Goal: Task Accomplishment & Management: Use online tool/utility

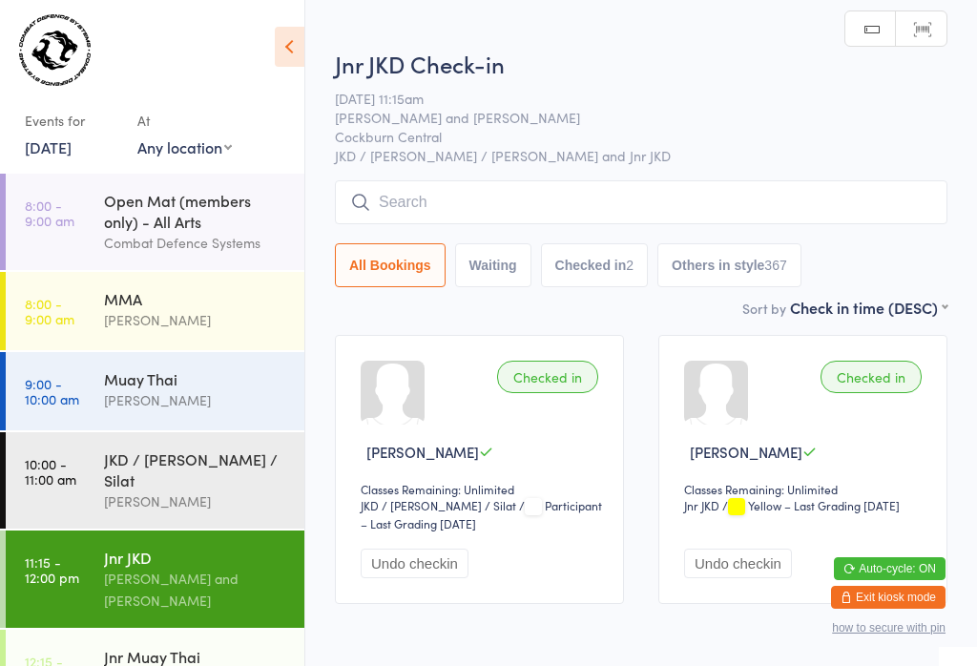
scroll to position [23, 0]
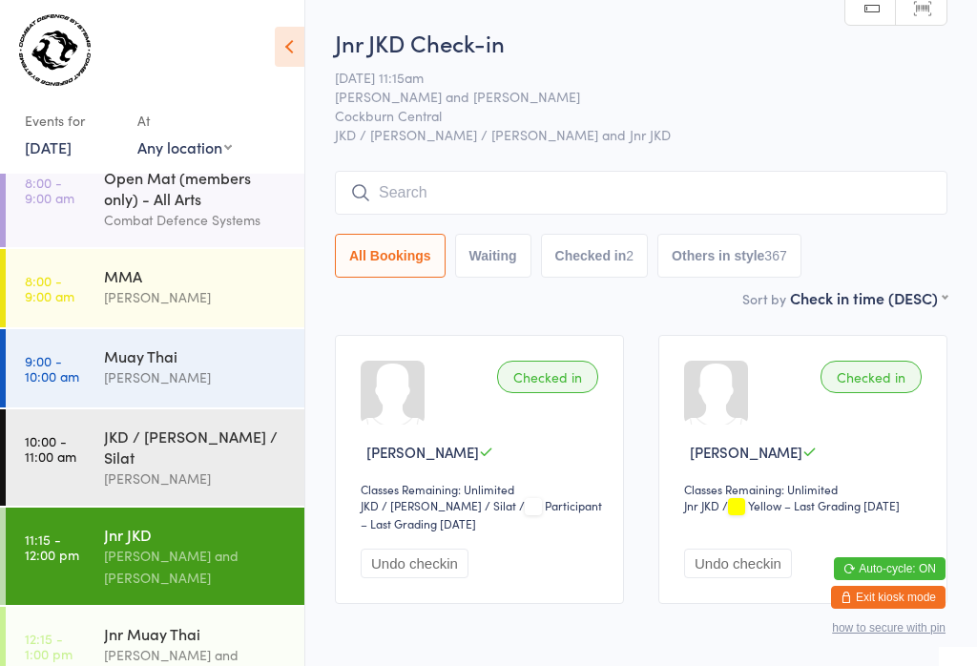
click at [927, 180] on input "search" at bounding box center [641, 193] width 612 height 44
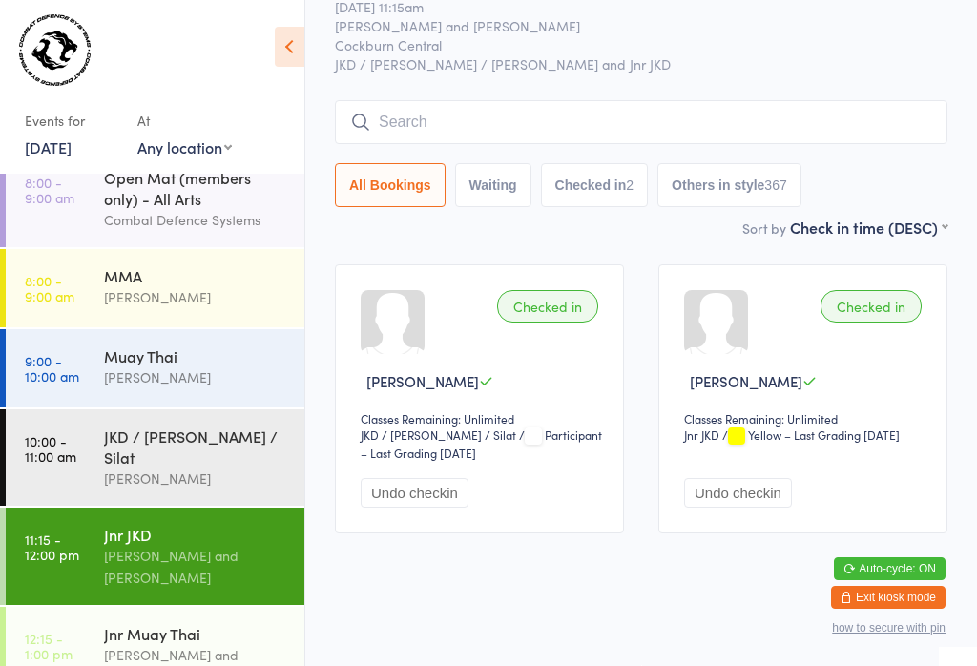
scroll to position [173, 0]
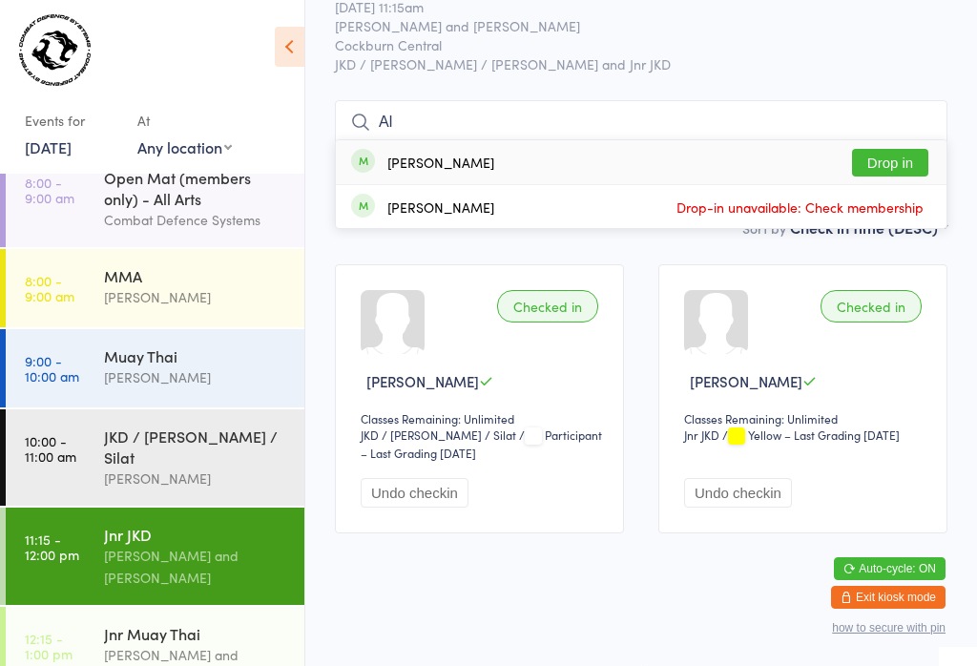
type input "Al"
click at [908, 149] on button "Drop in" at bounding box center [890, 163] width 76 height 28
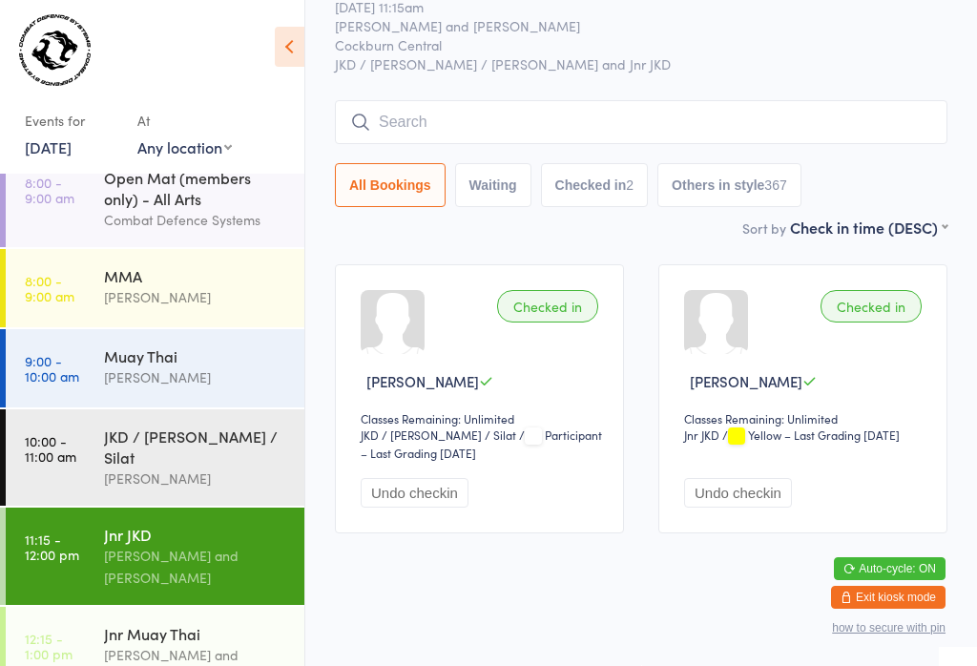
scroll to position [90, 0]
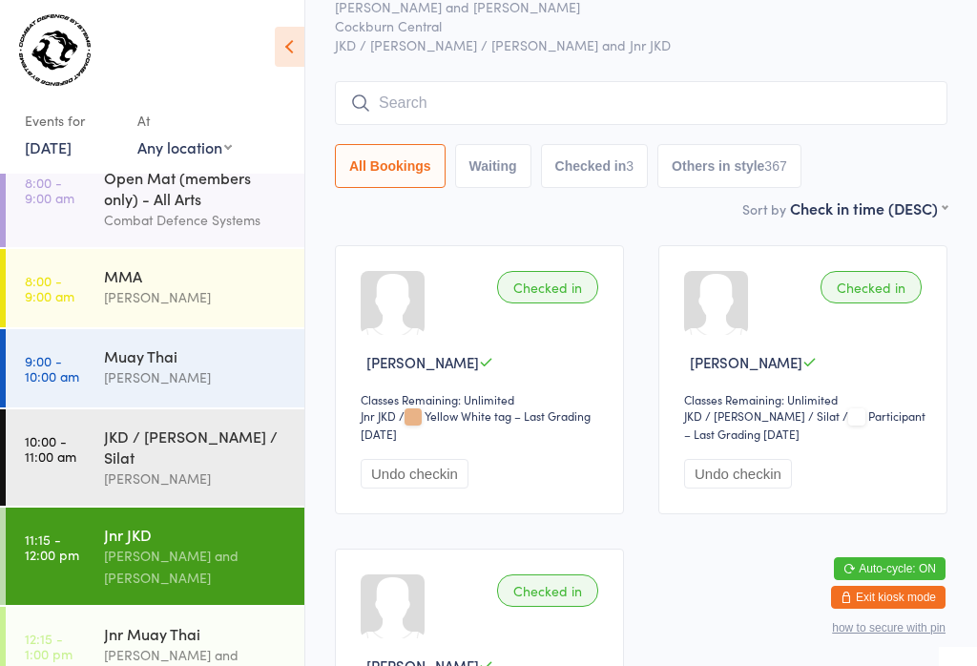
click at [561, 106] on input "search" at bounding box center [641, 103] width 612 height 44
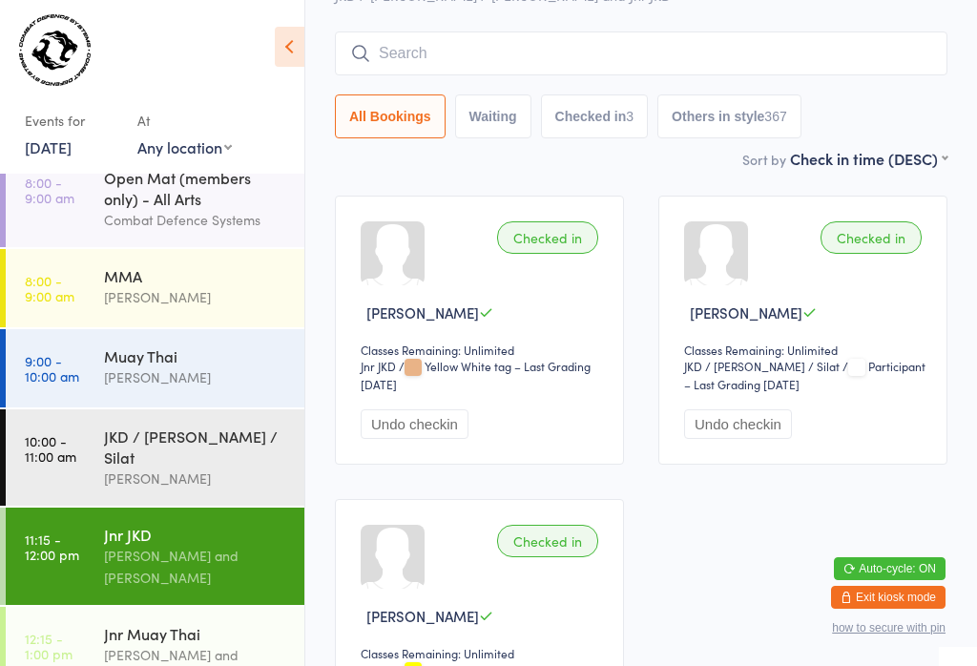
scroll to position [173, 0]
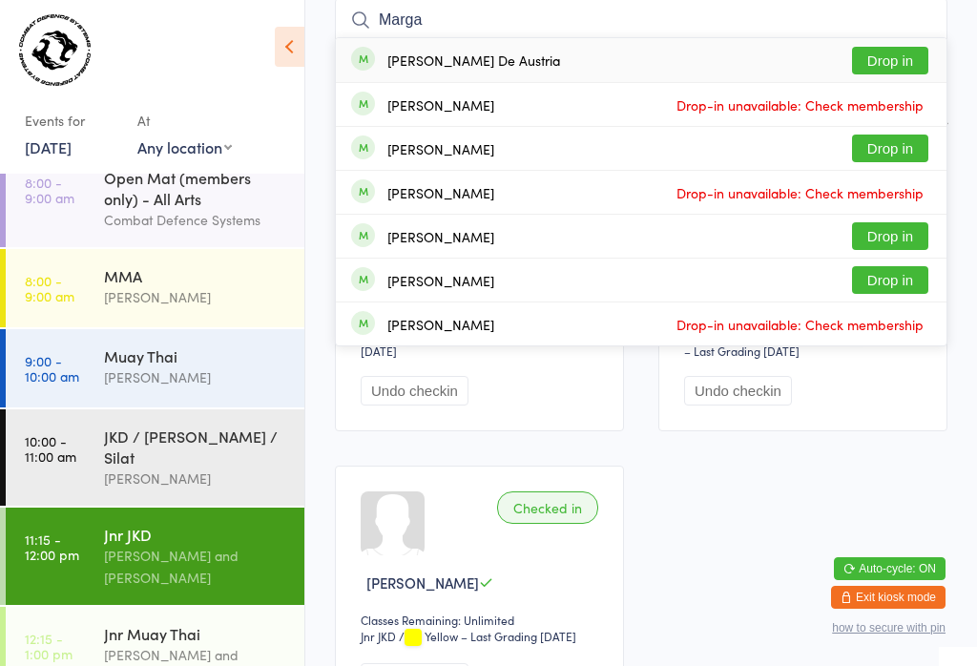
type input "Marga"
click at [885, 54] on button "Drop in" at bounding box center [890, 61] width 76 height 28
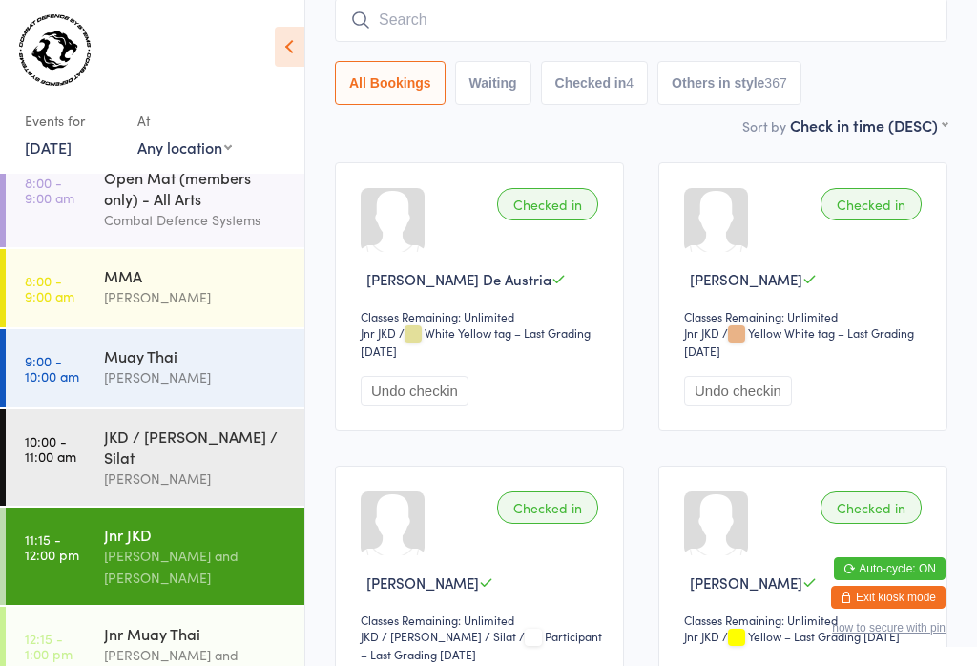
click at [637, 15] on input "search" at bounding box center [641, 20] width 612 height 44
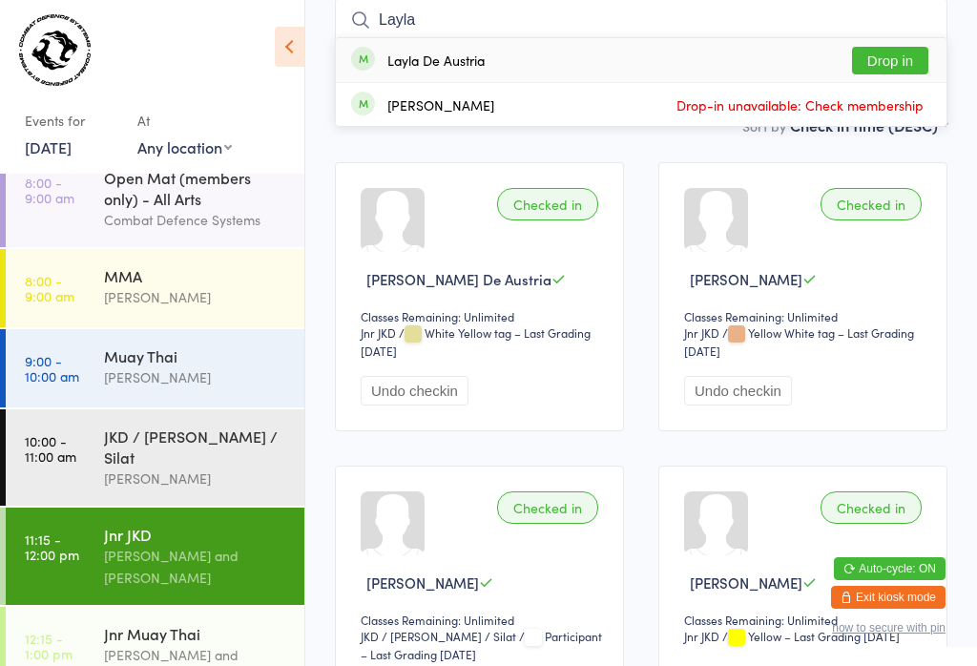
type input "Layla"
click at [876, 61] on button "Drop in" at bounding box center [890, 61] width 76 height 28
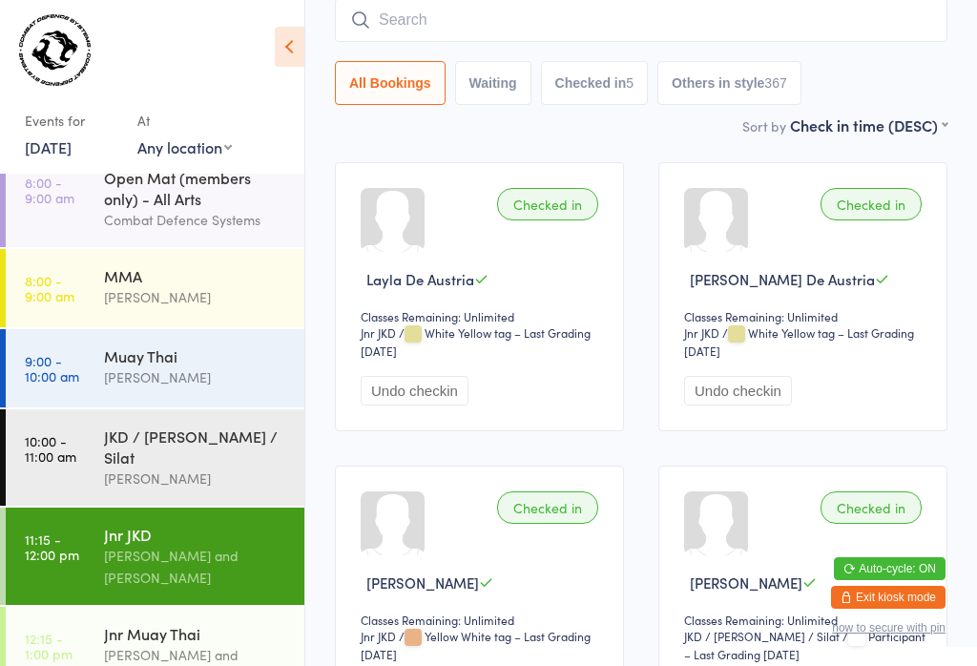
click at [506, 38] on input "search" at bounding box center [641, 20] width 612 height 44
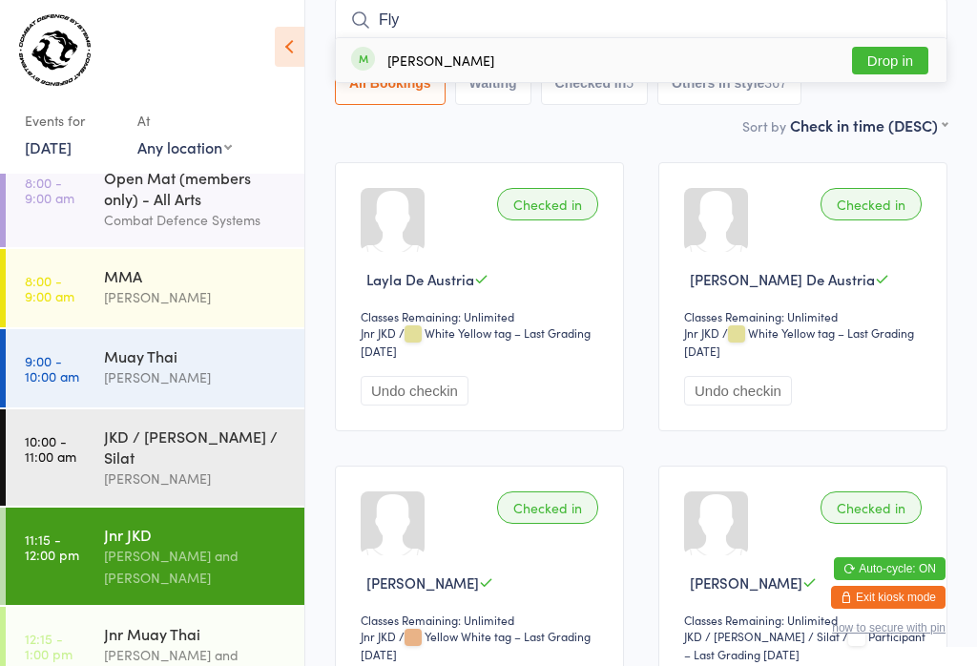
type input "Fly"
click at [888, 50] on button "Drop in" at bounding box center [890, 61] width 76 height 28
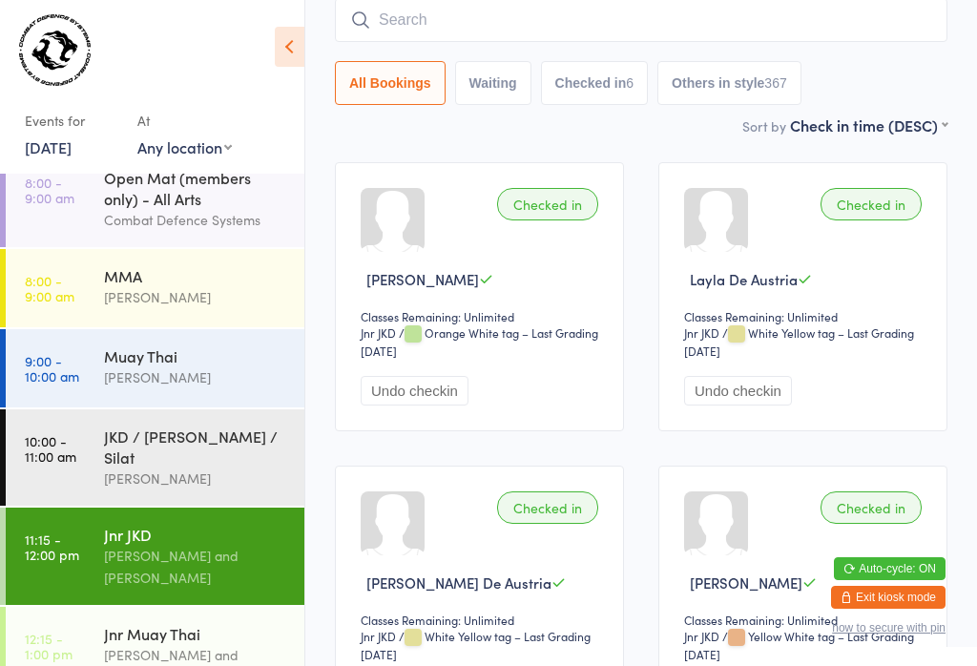
click at [214, 441] on div "JKD / [PERSON_NAME] / Silat" at bounding box center [196, 446] width 184 height 42
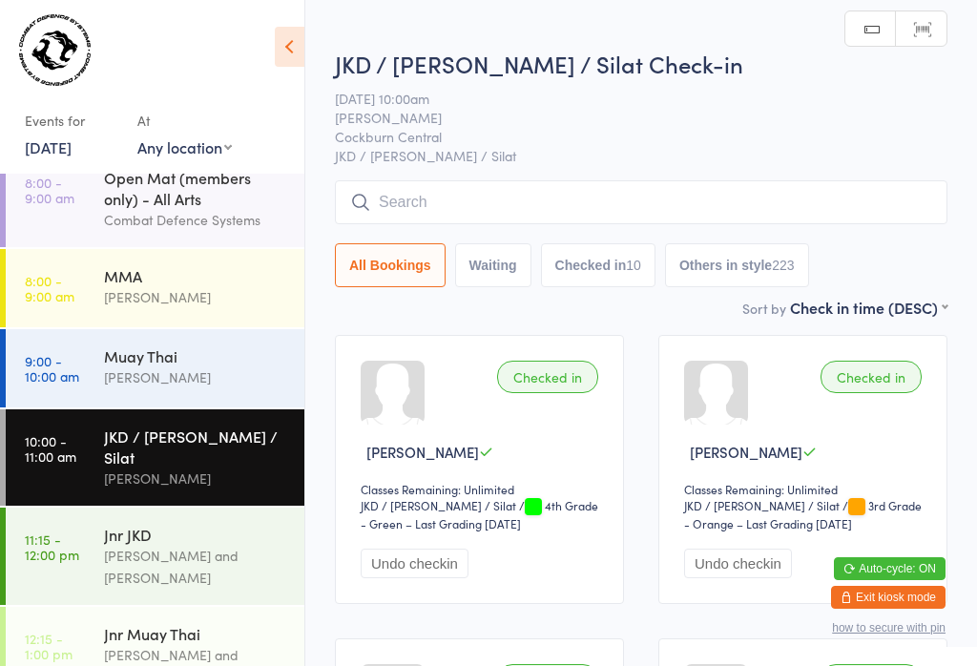
click at [512, 203] on input "search" at bounding box center [641, 202] width 612 height 44
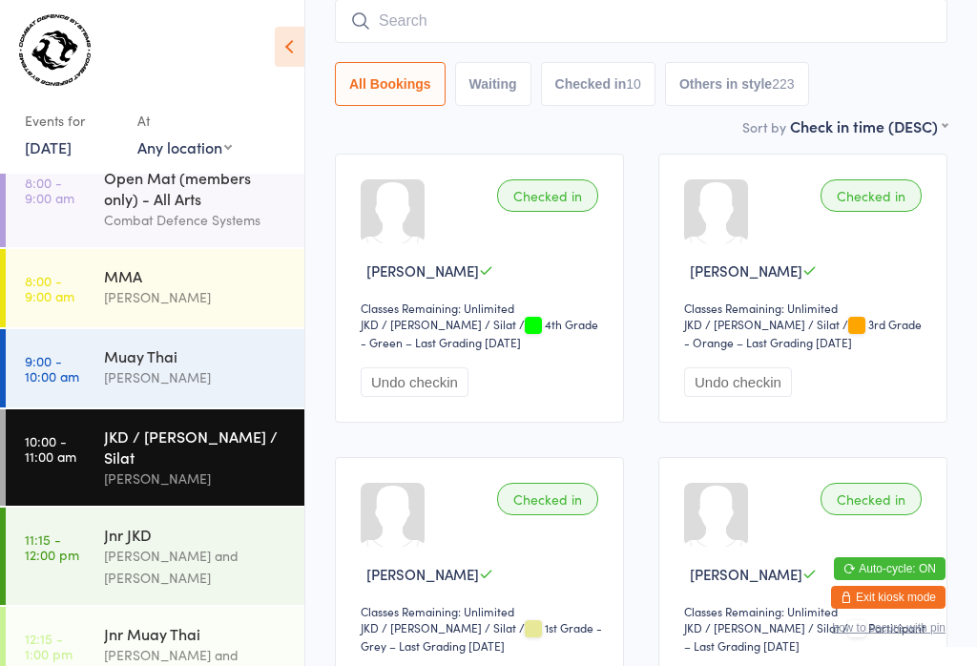
scroll to position [182, 0]
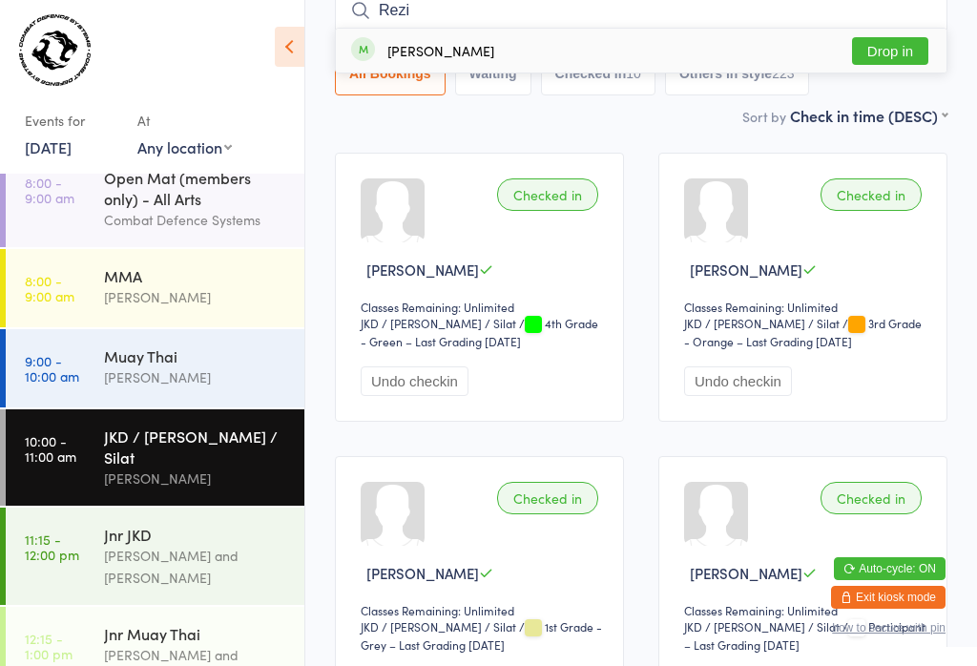
type input "Rezi"
click at [902, 49] on button "Drop in" at bounding box center [890, 51] width 76 height 28
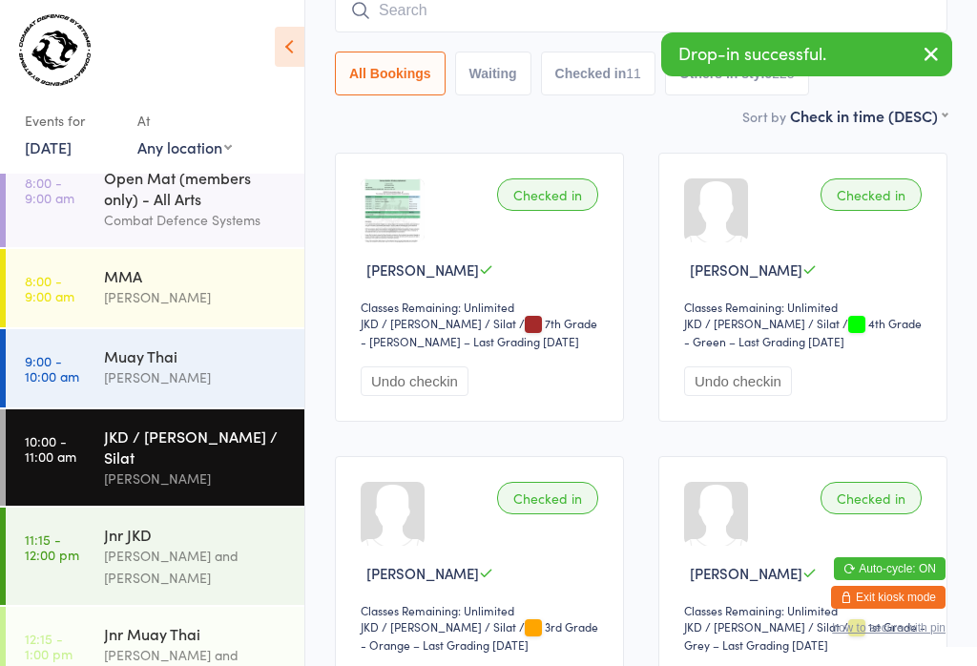
click at [166, 524] on div "Jnr JKD" at bounding box center [196, 534] width 184 height 21
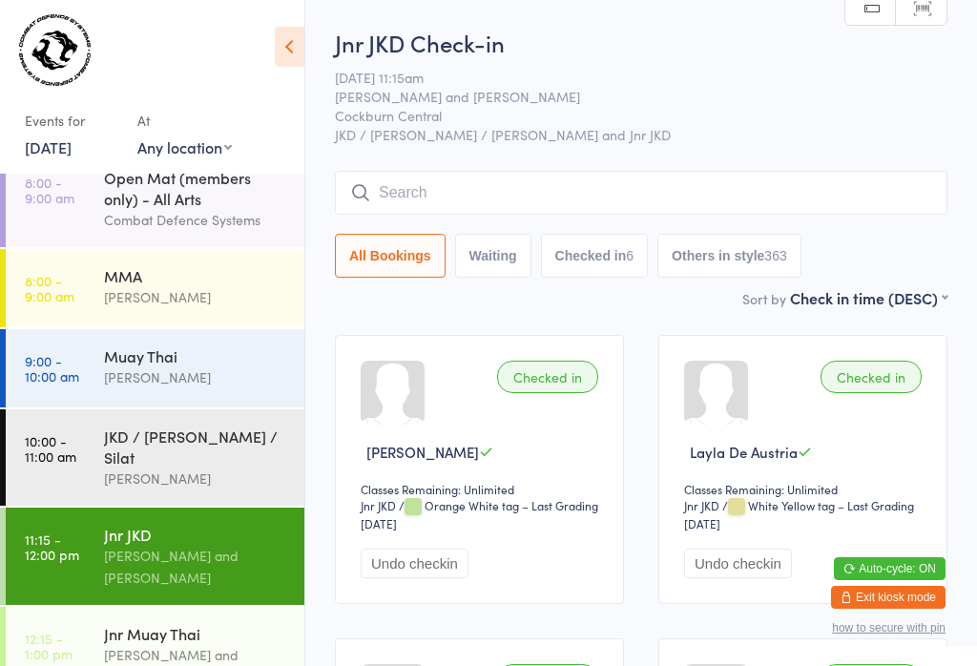
click at [710, 197] on input "search" at bounding box center [641, 193] width 612 height 44
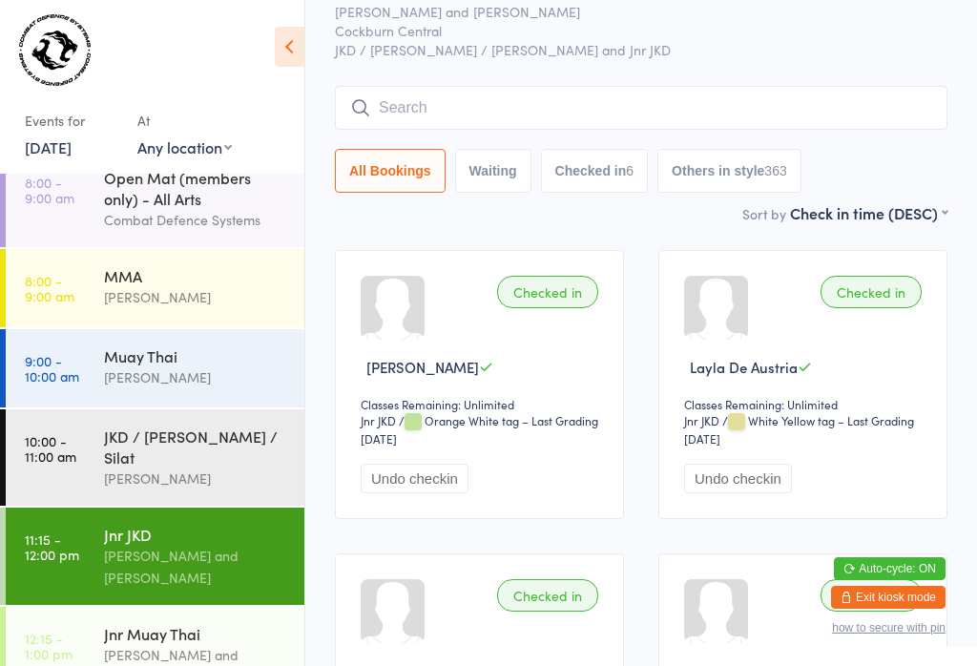
scroll to position [173, 0]
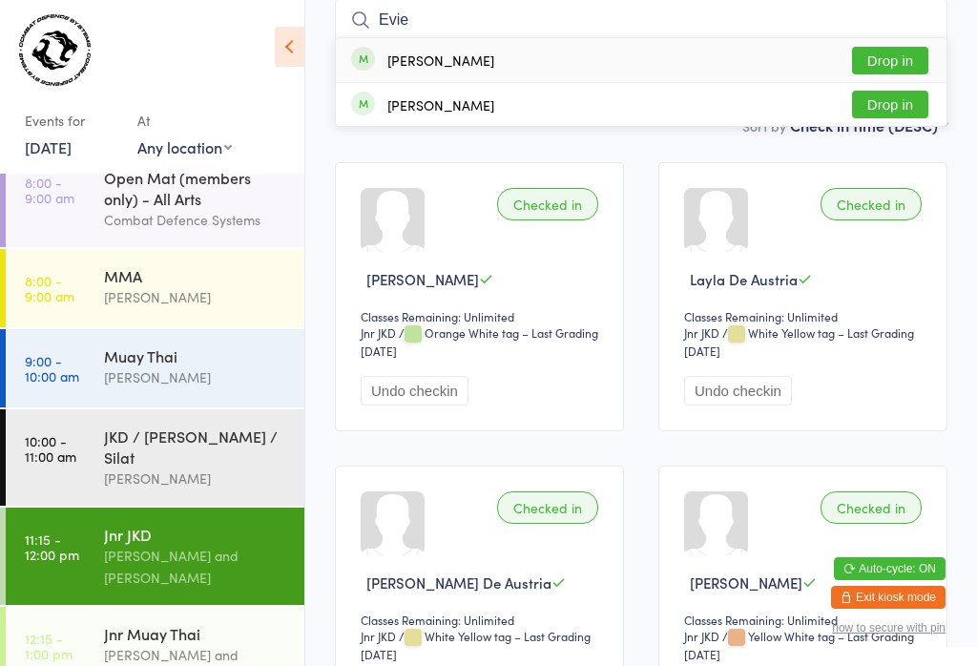
type input "Evie"
click at [888, 52] on button "Drop in" at bounding box center [890, 61] width 76 height 28
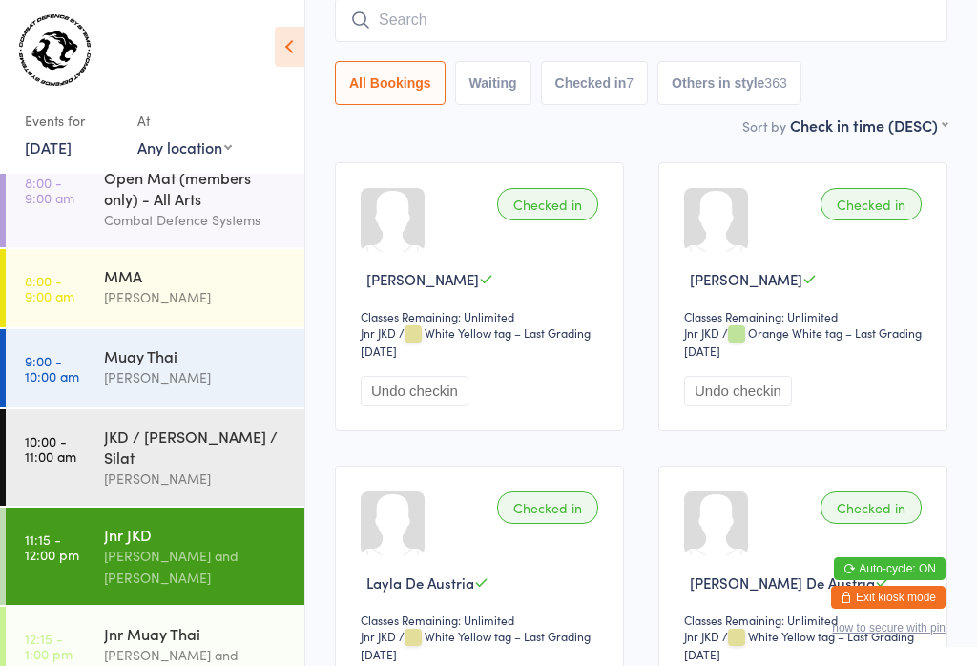
click at [375, 23] on input "search" at bounding box center [641, 20] width 612 height 44
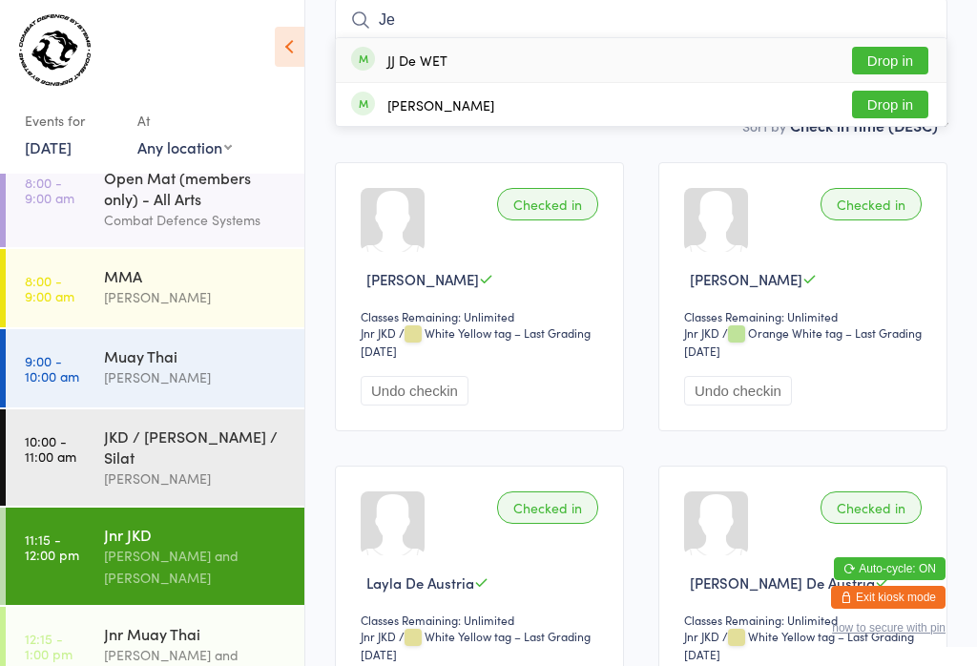
type input "Je"
click at [885, 68] on button "Drop in" at bounding box center [890, 61] width 76 height 28
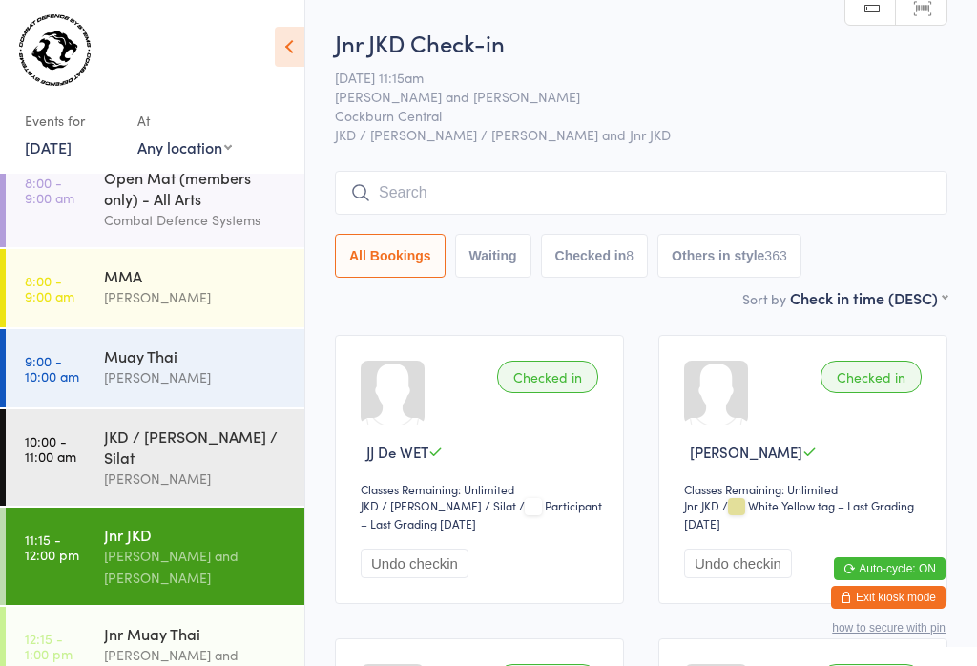
scroll to position [0, 0]
click at [536, 182] on input "search" at bounding box center [641, 193] width 612 height 44
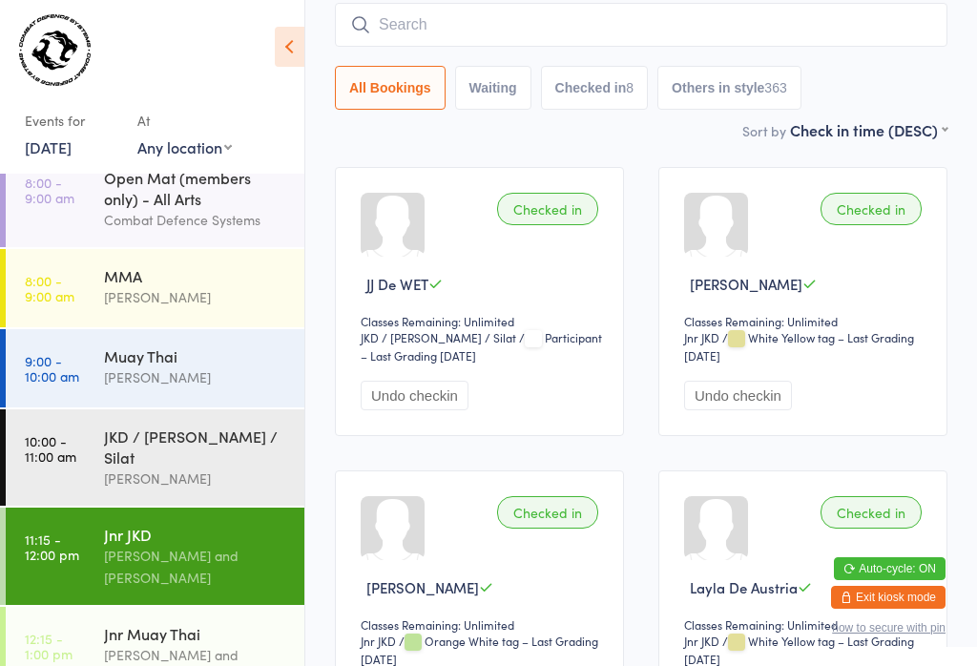
scroll to position [173, 0]
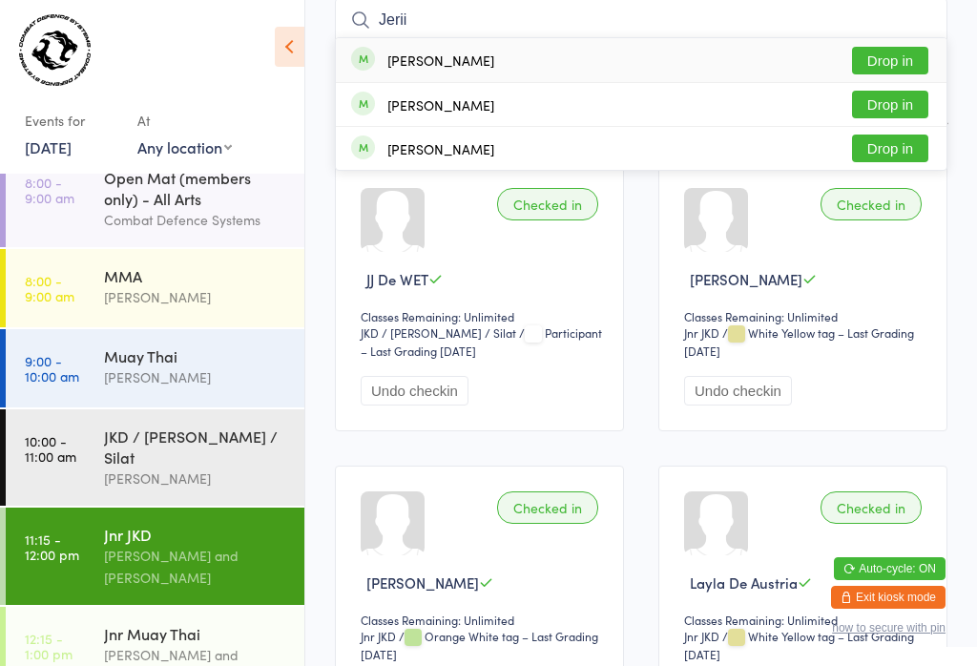
type input "Jerii"
click at [882, 51] on button "Drop in" at bounding box center [890, 61] width 76 height 28
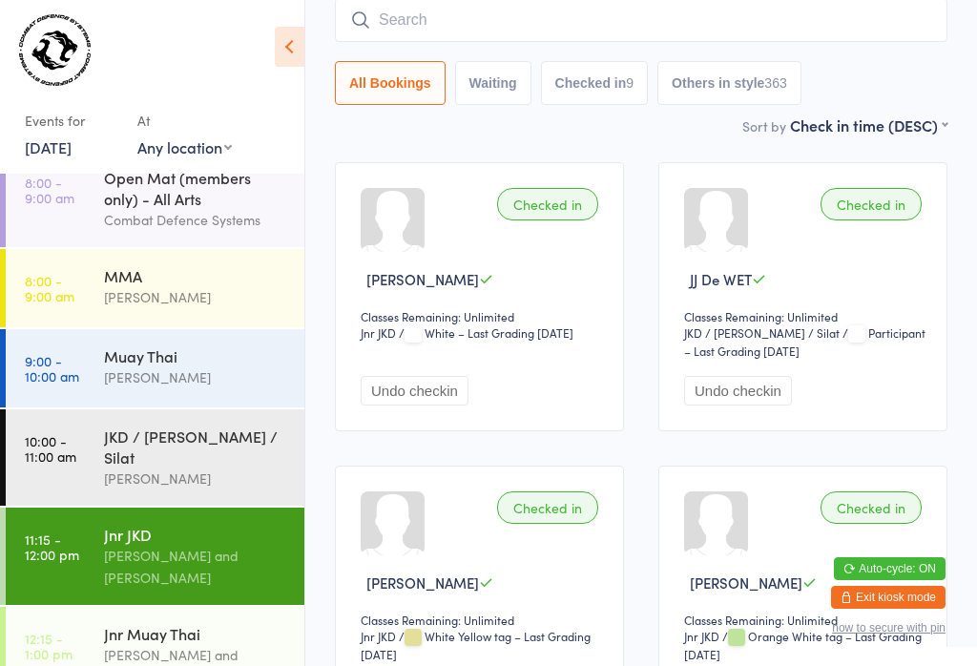
click at [620, 18] on input "search" at bounding box center [641, 20] width 612 height 44
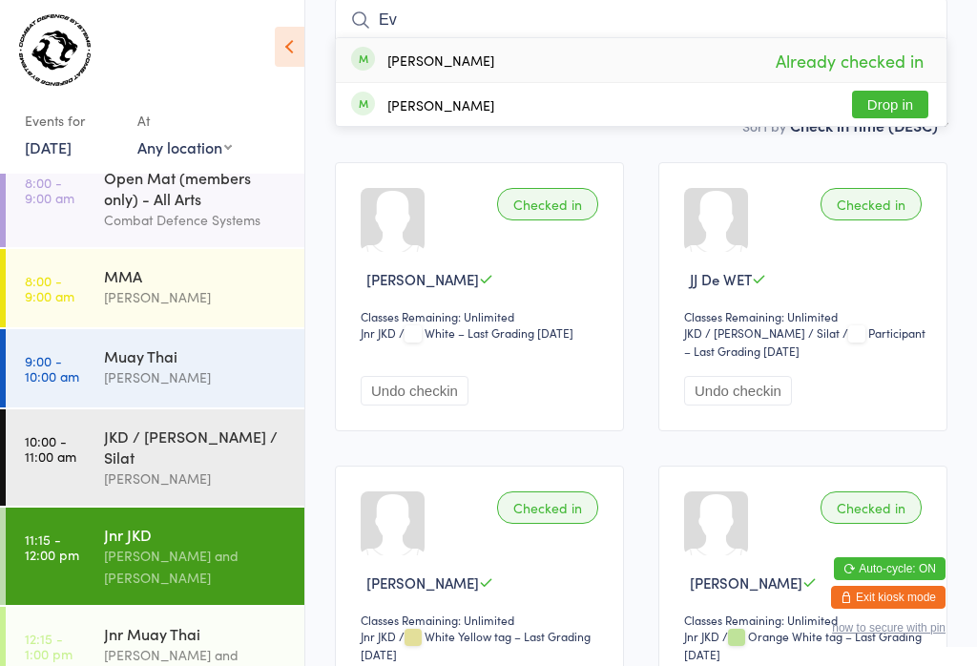
type input "E"
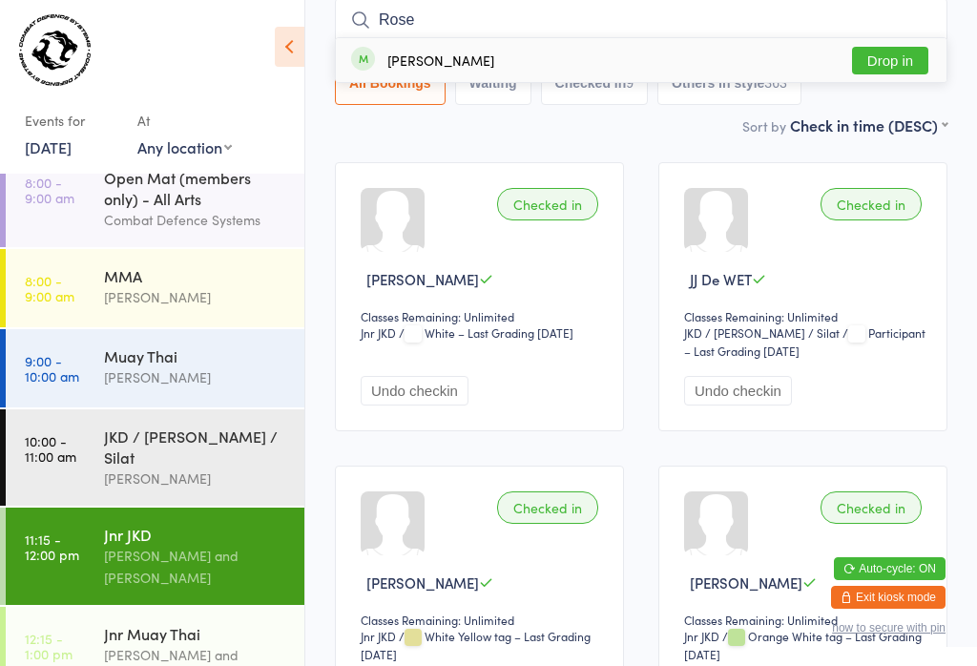
type input "Rose"
click at [901, 43] on div "[PERSON_NAME] Drop in" at bounding box center [641, 60] width 610 height 44
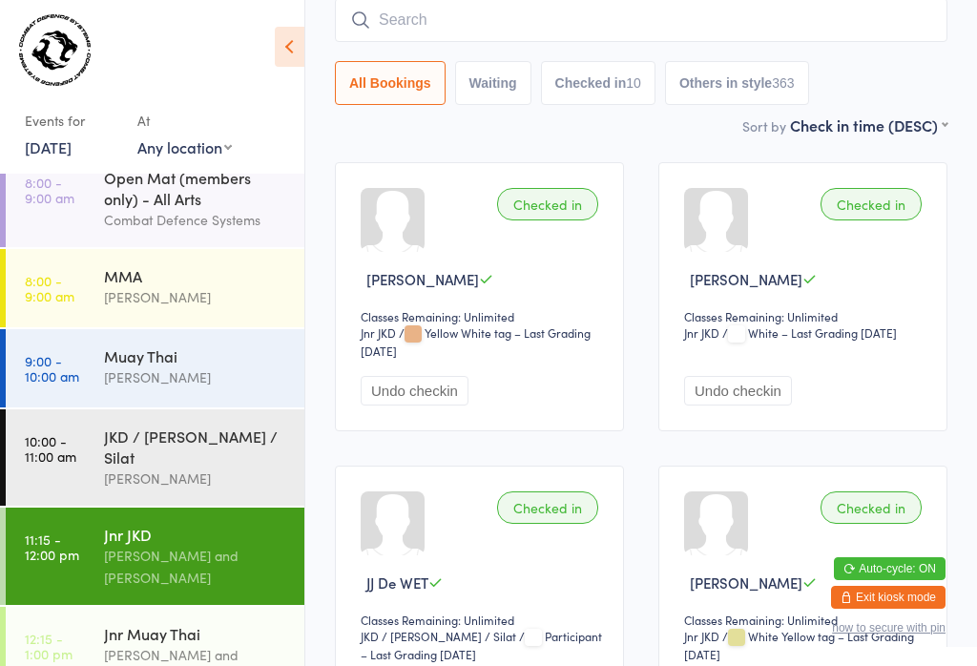
click at [401, 26] on input "search" at bounding box center [641, 20] width 612 height 44
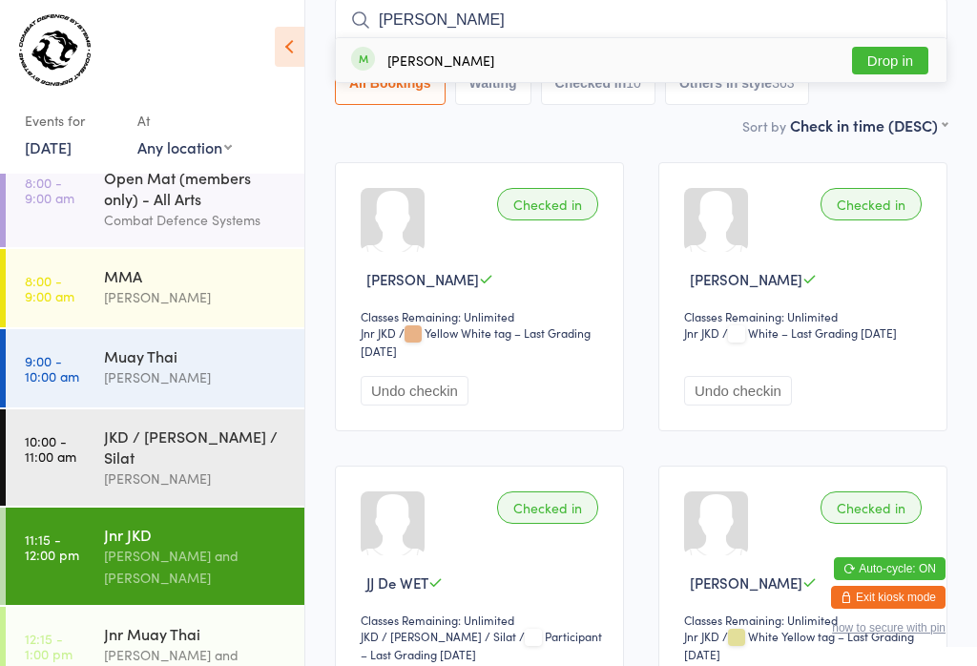
type input "[PERSON_NAME]"
click at [884, 58] on button "Drop in" at bounding box center [890, 61] width 76 height 28
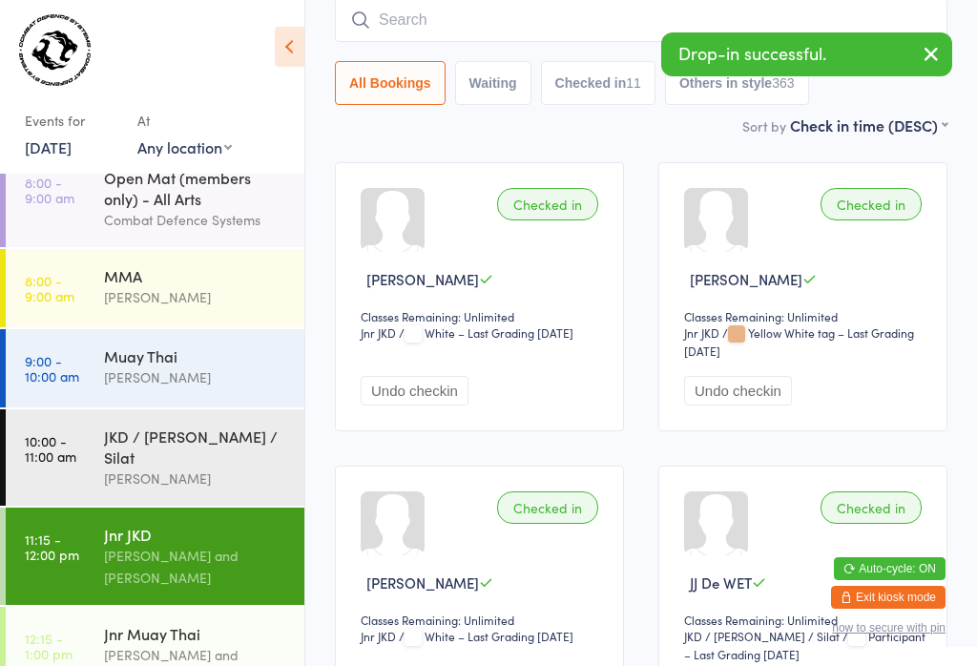
click at [460, 19] on input "search" at bounding box center [641, 20] width 612 height 44
type input "[PERSON_NAME]"
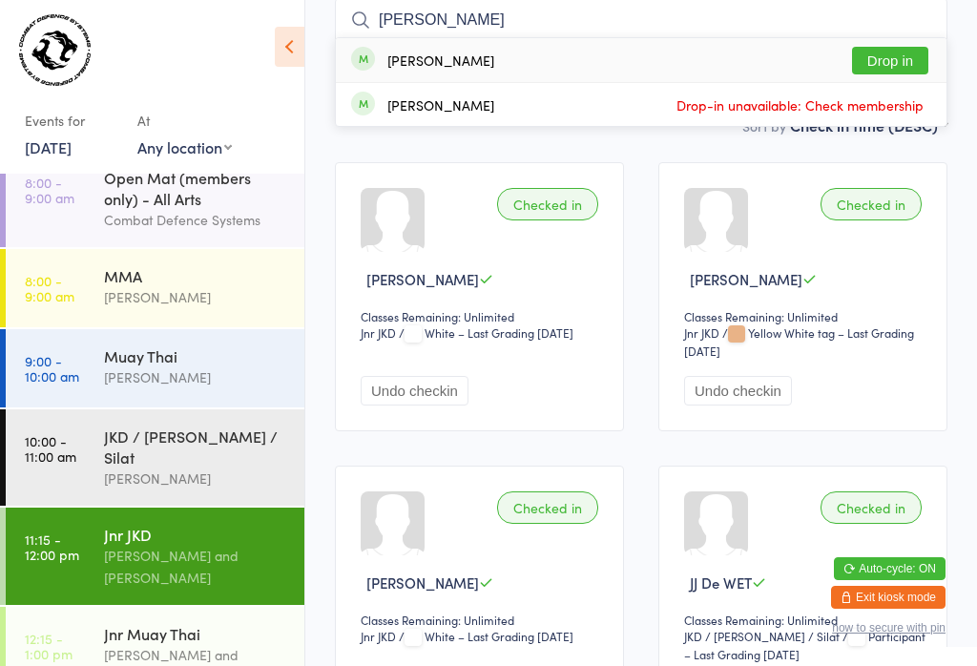
click at [879, 60] on button "Drop in" at bounding box center [890, 61] width 76 height 28
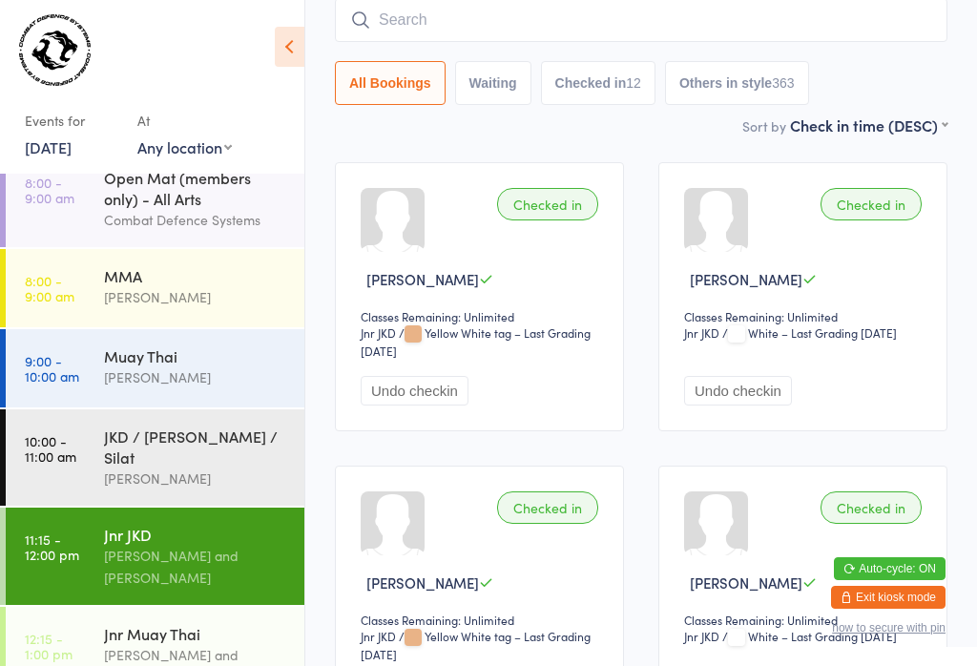
click at [709, 21] on input "search" at bounding box center [641, 20] width 612 height 44
click at [485, 17] on input "Rose" at bounding box center [641, 20] width 612 height 44
type input "R"
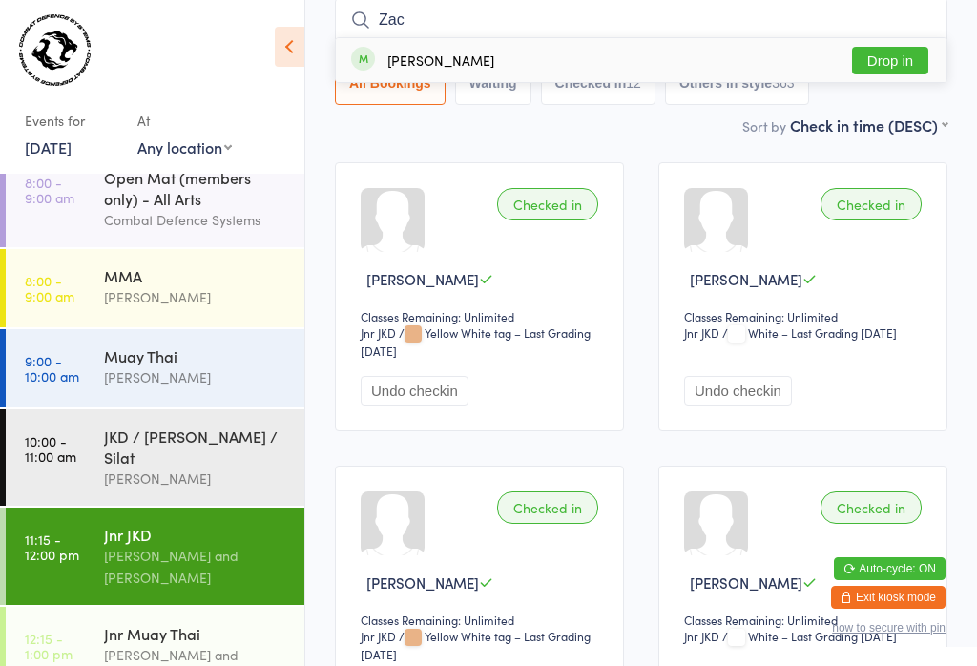
type input "Zac"
click at [881, 62] on button "Drop in" at bounding box center [890, 61] width 76 height 28
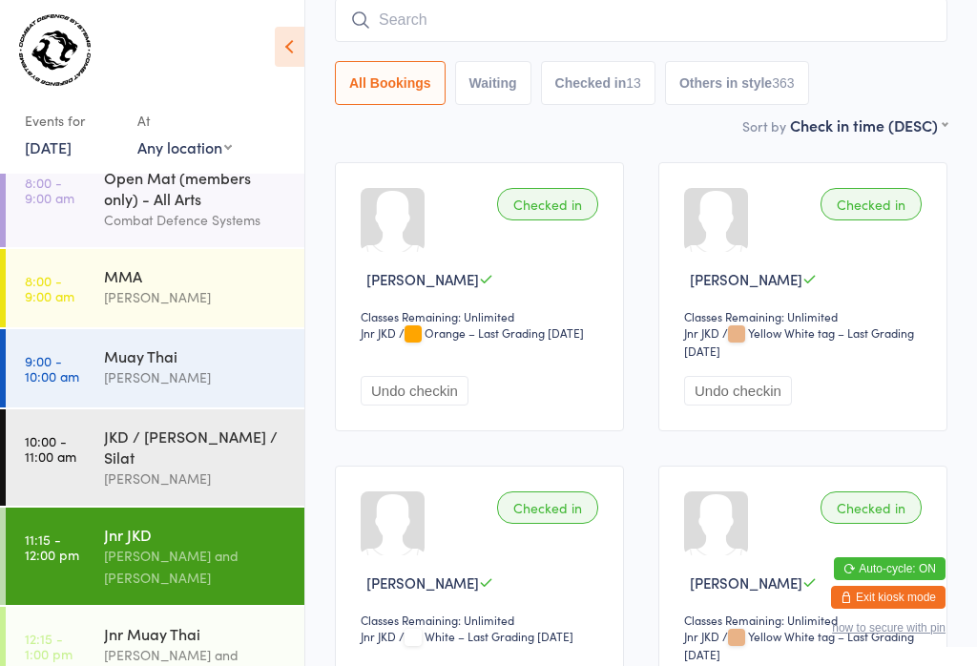
click at [406, 26] on input "search" at bounding box center [641, 20] width 612 height 44
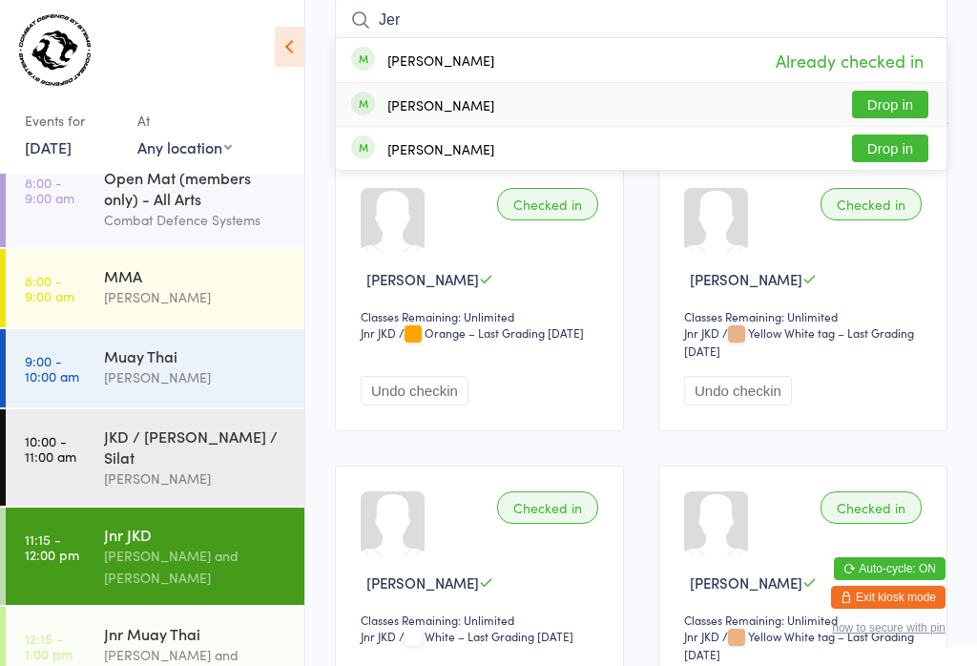
type input "Jer"
click at [897, 95] on button "Drop in" at bounding box center [890, 105] width 76 height 28
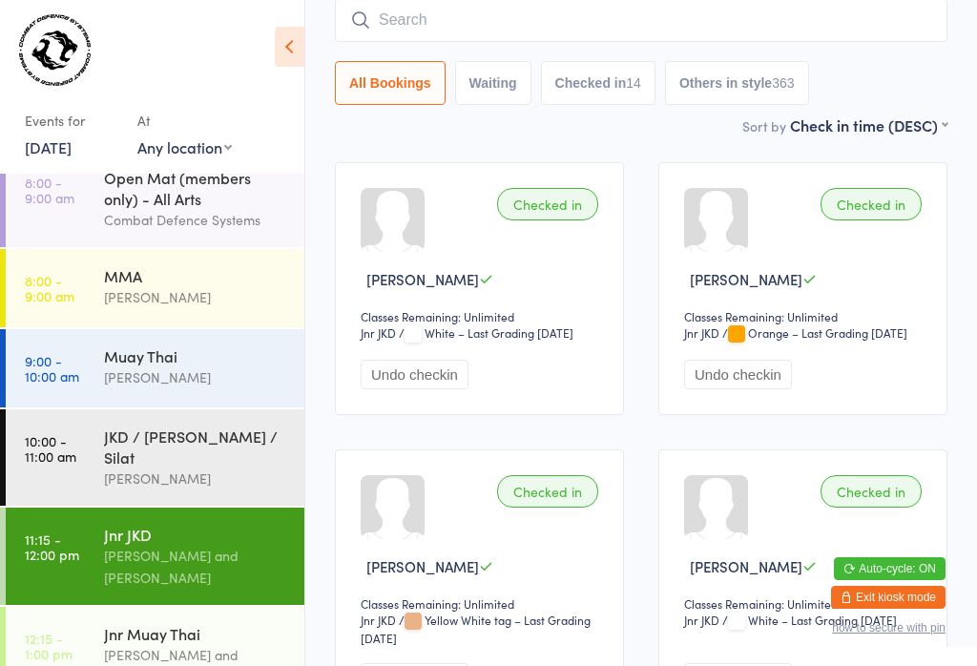
click at [473, 10] on input "search" at bounding box center [641, 20] width 612 height 44
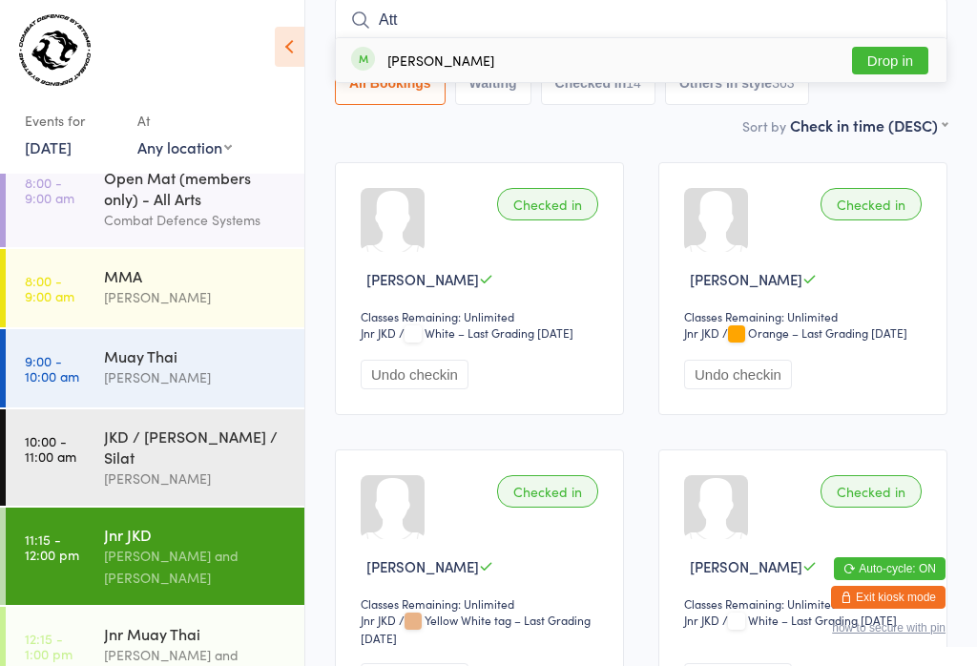
type input "Att"
click at [441, 57] on div "[PERSON_NAME]" at bounding box center [440, 59] width 107 height 15
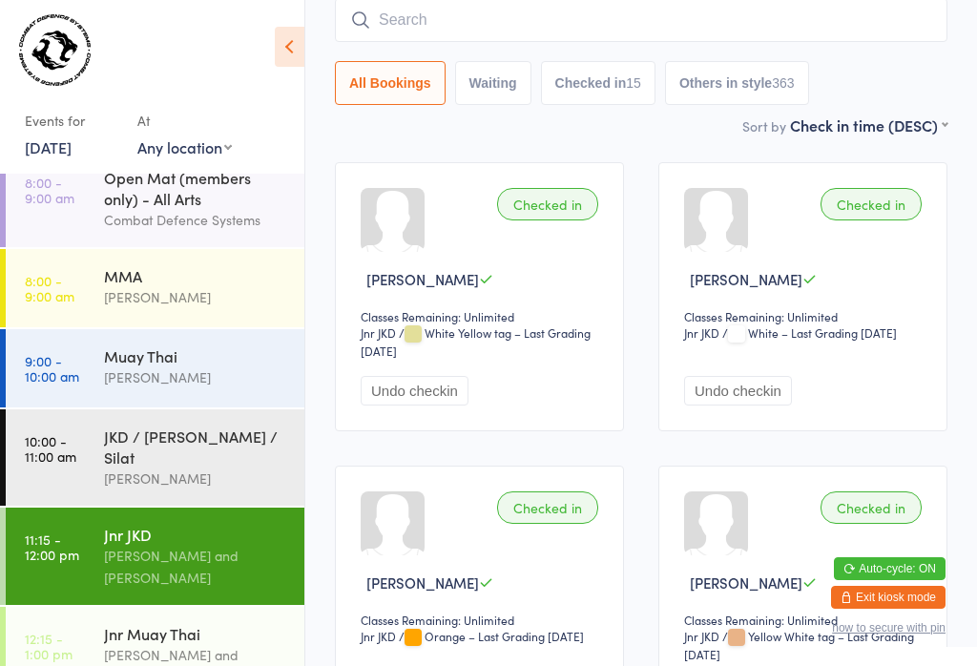
click at [441, 21] on input "search" at bounding box center [641, 20] width 612 height 44
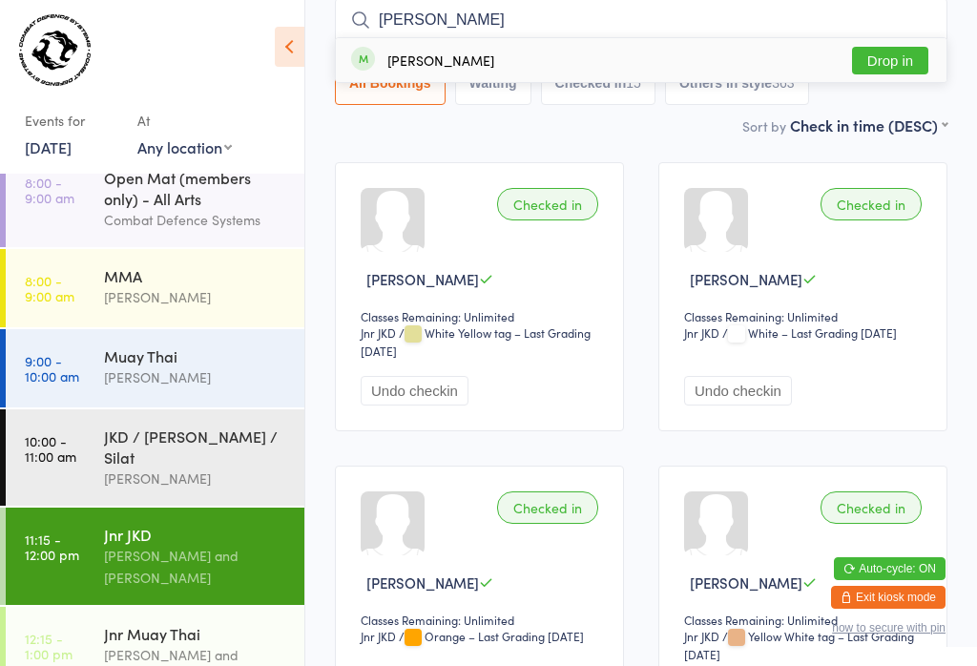
type input "[PERSON_NAME]"
click at [878, 61] on button "Drop in" at bounding box center [890, 61] width 76 height 28
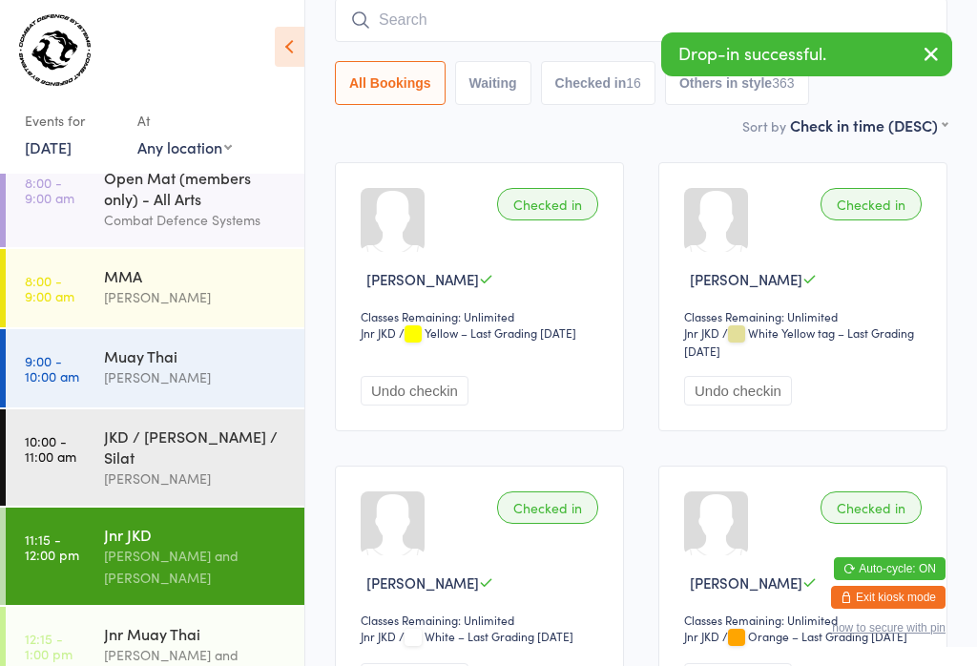
click at [531, 17] on input "search" at bounding box center [641, 20] width 612 height 44
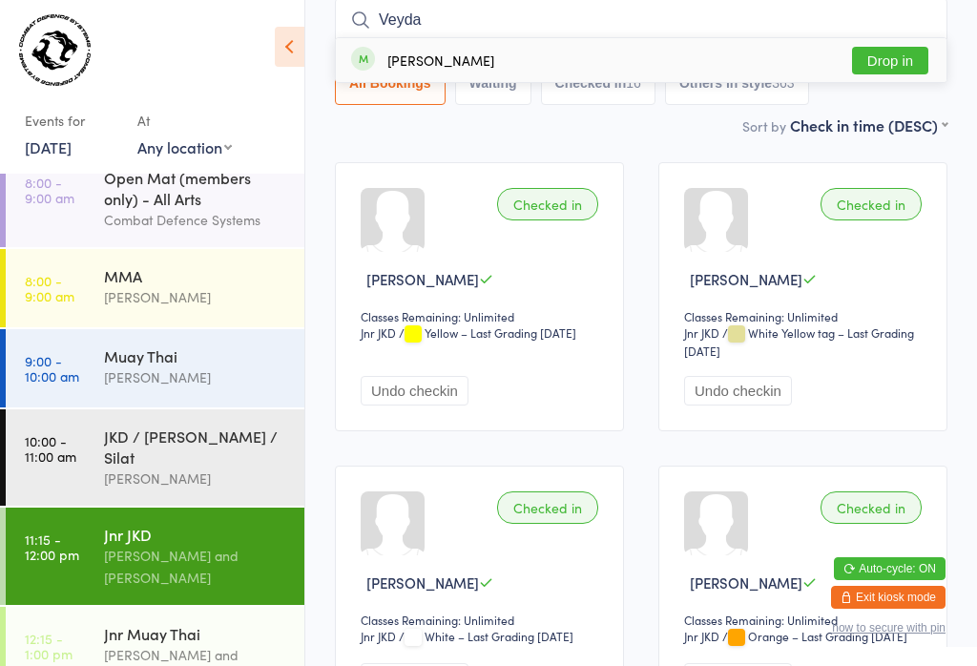
type input "Veyda"
click at [903, 59] on button "Drop in" at bounding box center [890, 61] width 76 height 28
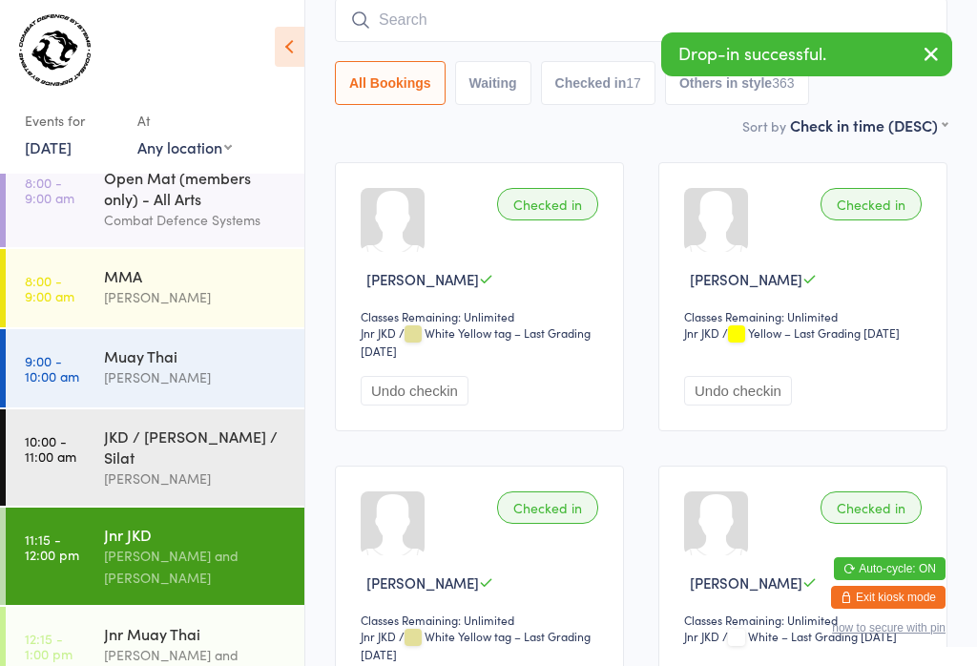
click at [442, 37] on input "search" at bounding box center [641, 20] width 612 height 44
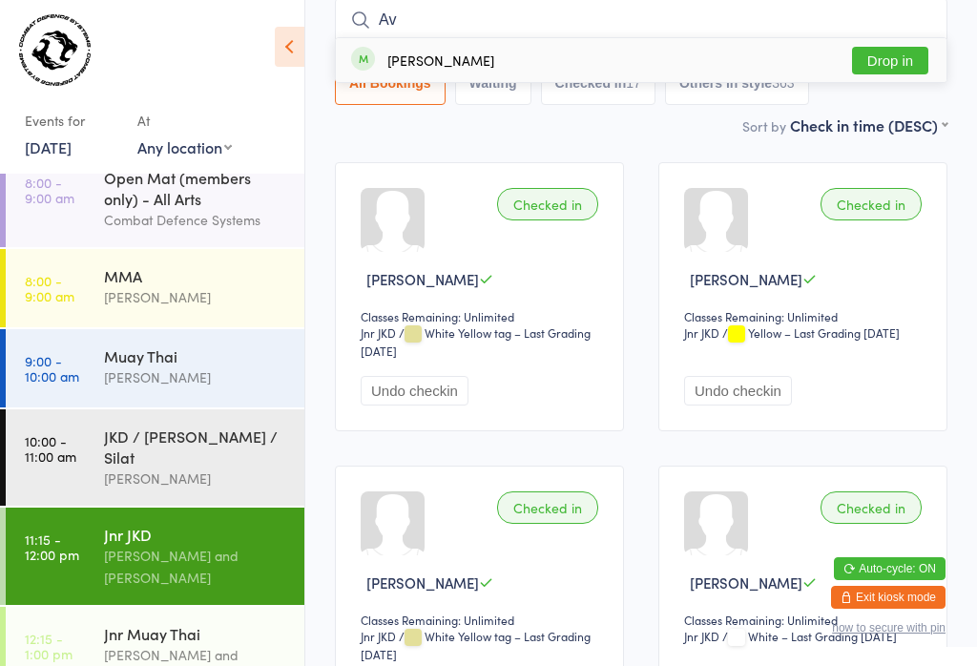
type input "Av"
click at [893, 52] on button "Drop in" at bounding box center [890, 61] width 76 height 28
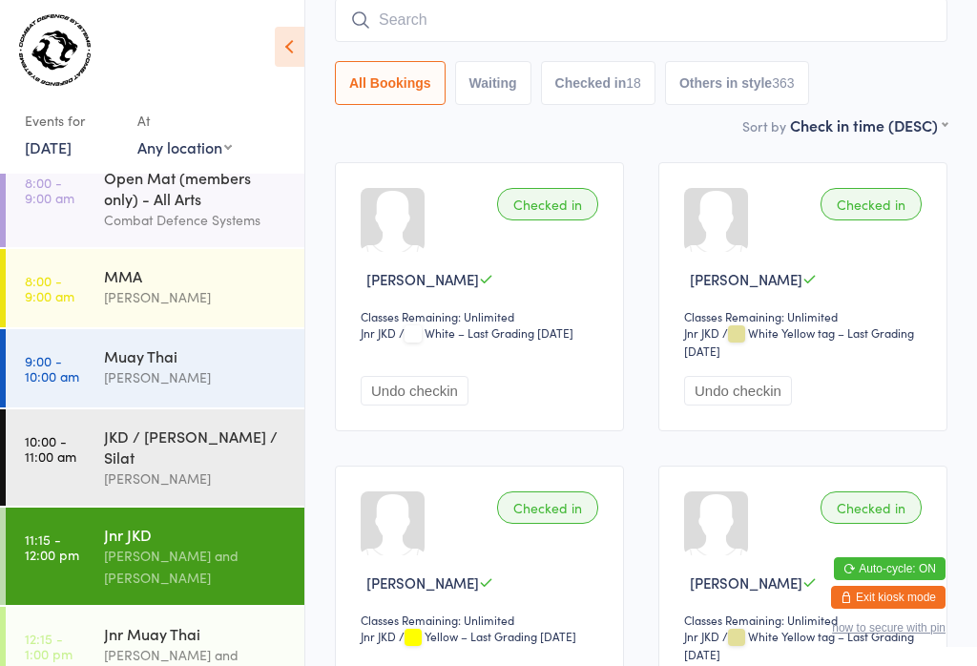
click at [514, 3] on input "search" at bounding box center [641, 20] width 612 height 44
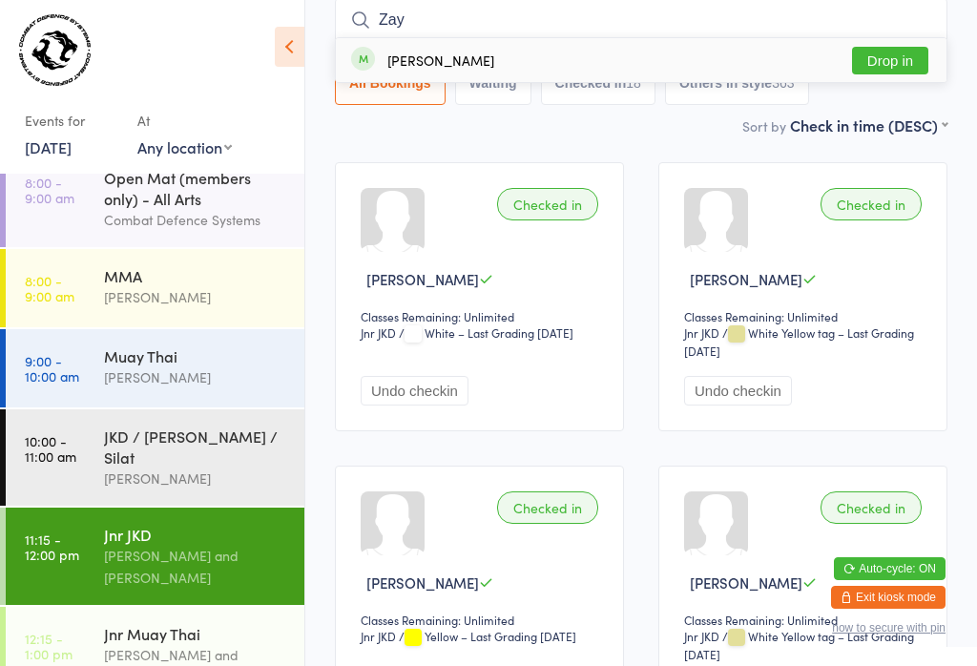
type input "Zay"
click at [887, 51] on button "Drop in" at bounding box center [890, 61] width 76 height 28
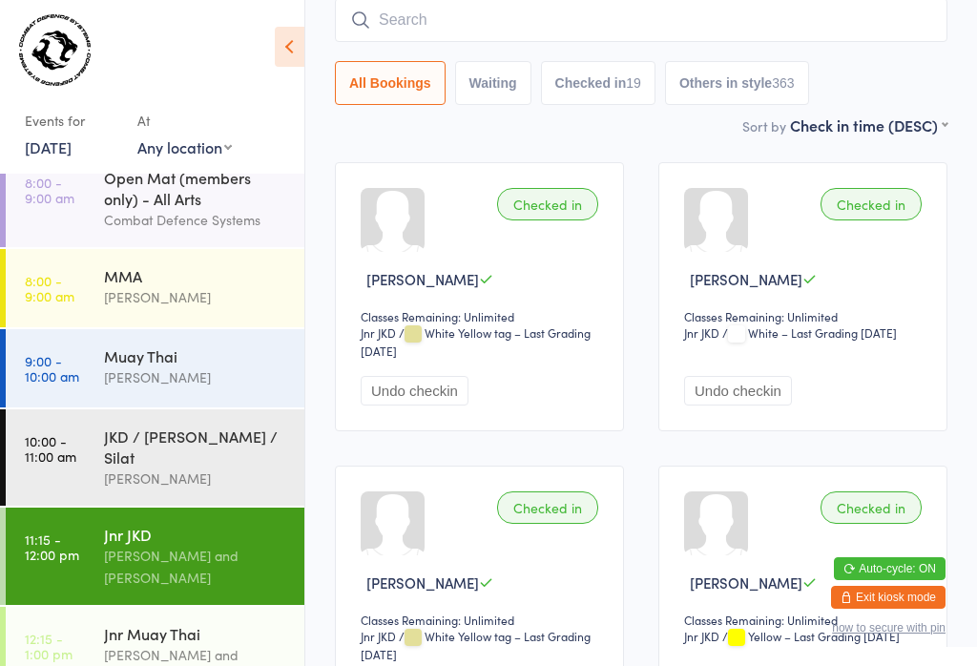
click at [560, 13] on input "search" at bounding box center [641, 20] width 612 height 44
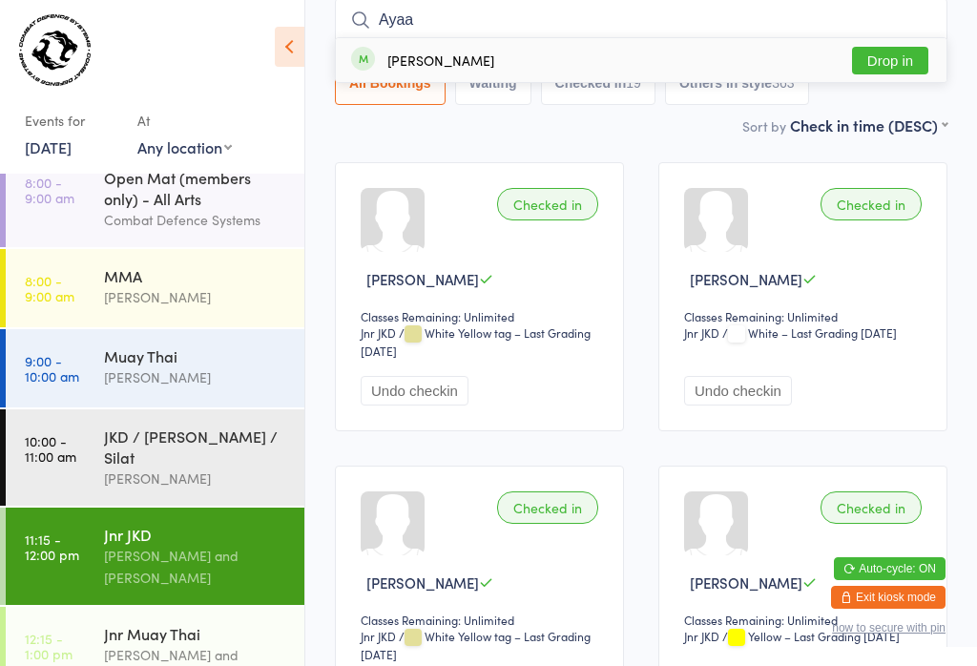
type input "Ayaa"
click at [453, 60] on div "[PERSON_NAME]" at bounding box center [440, 59] width 107 height 15
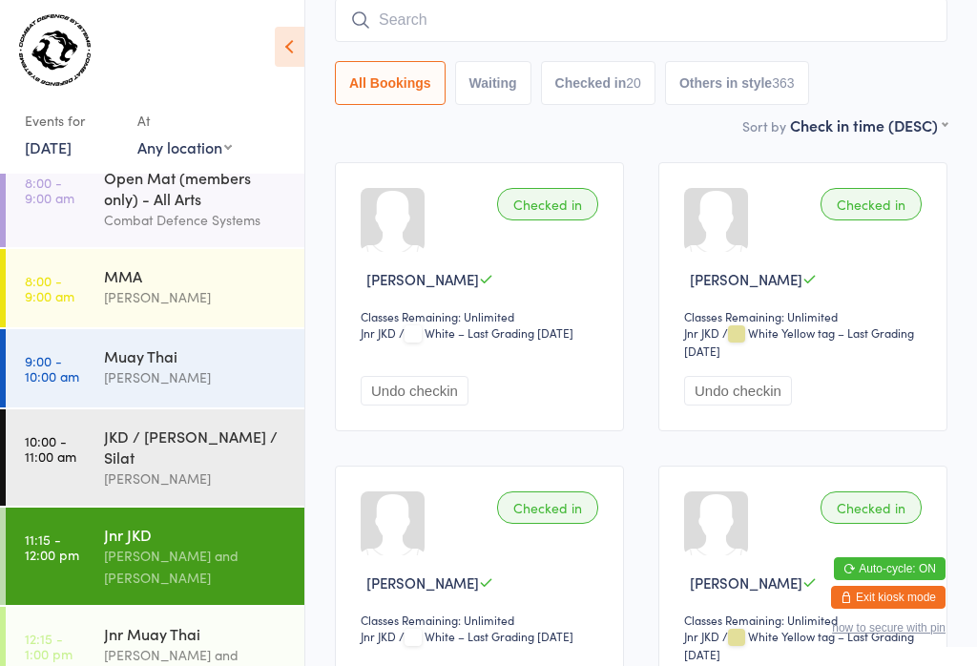
click at [549, 24] on input "search" at bounding box center [641, 20] width 612 height 44
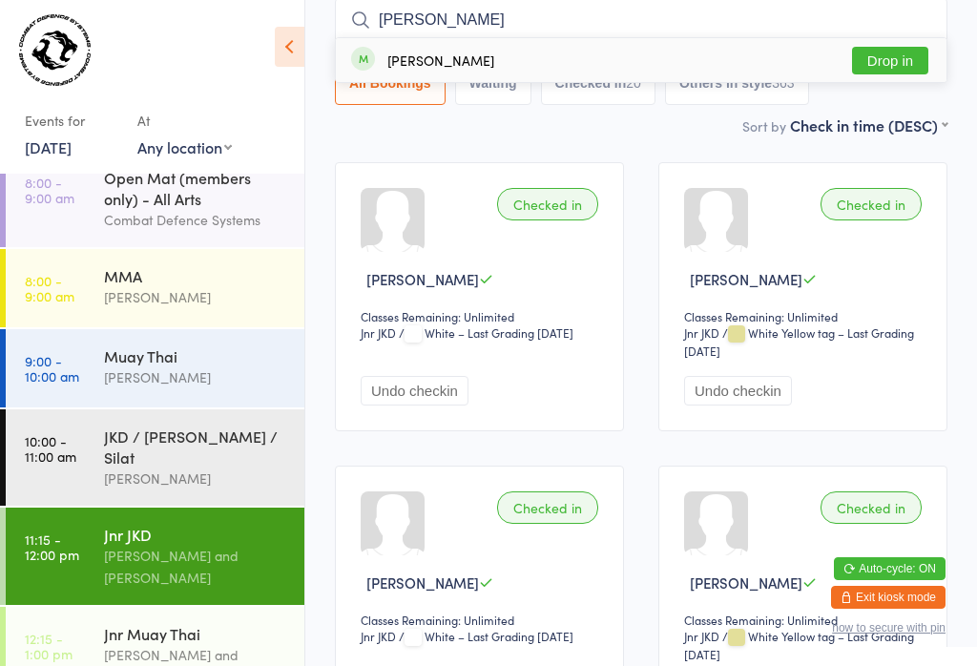
type input "[PERSON_NAME]"
click at [877, 72] on button "Drop in" at bounding box center [890, 61] width 76 height 28
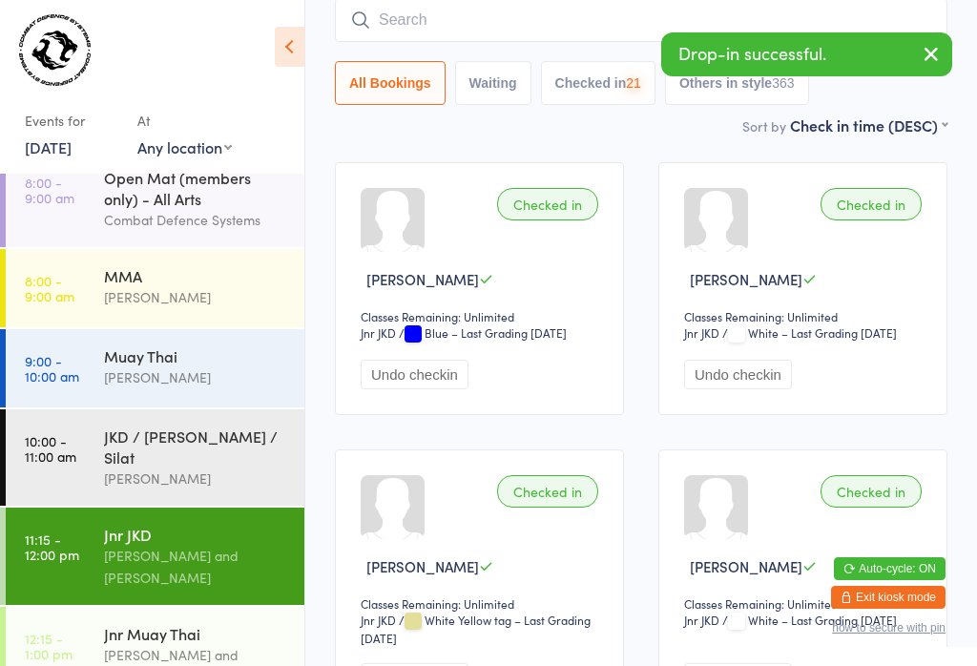
click at [514, 29] on input "search" at bounding box center [641, 20] width 612 height 44
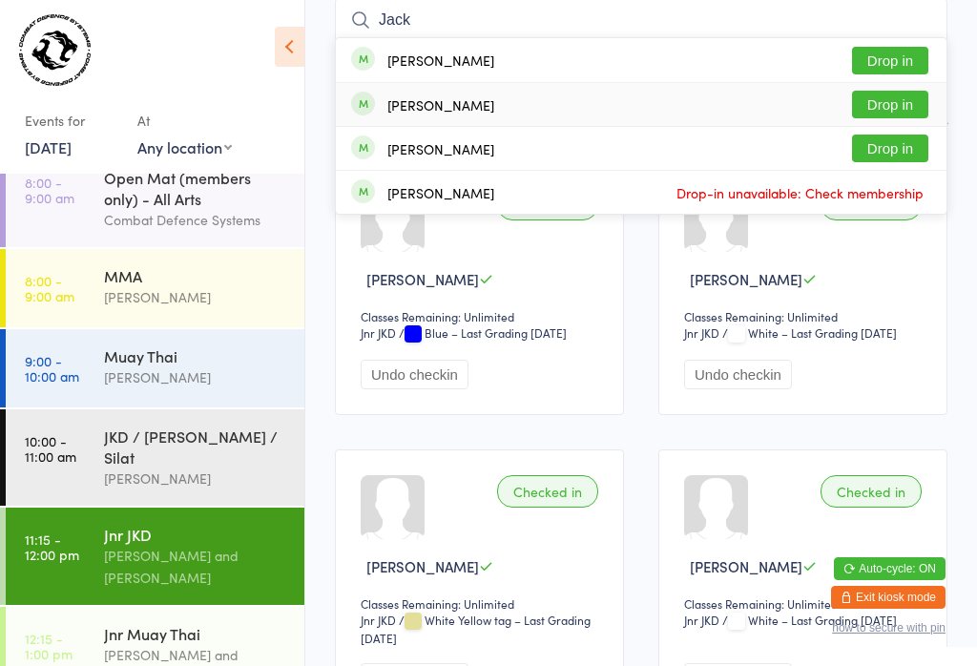
type input "Jack"
click at [549, 105] on div "[PERSON_NAME] Drop in" at bounding box center [641, 104] width 610 height 43
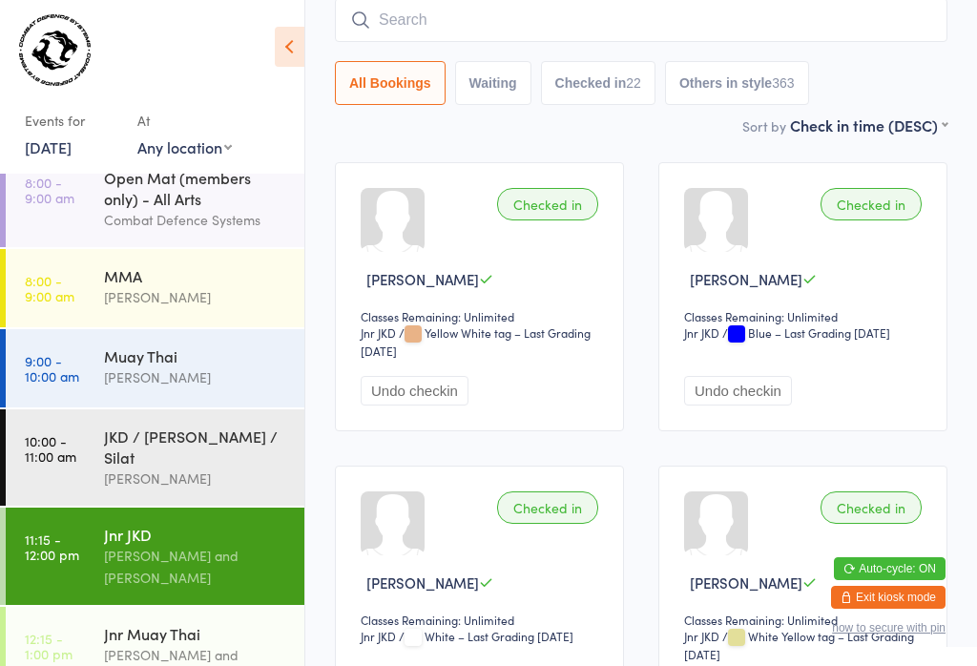
click at [852, 9] on input "search" at bounding box center [641, 20] width 612 height 44
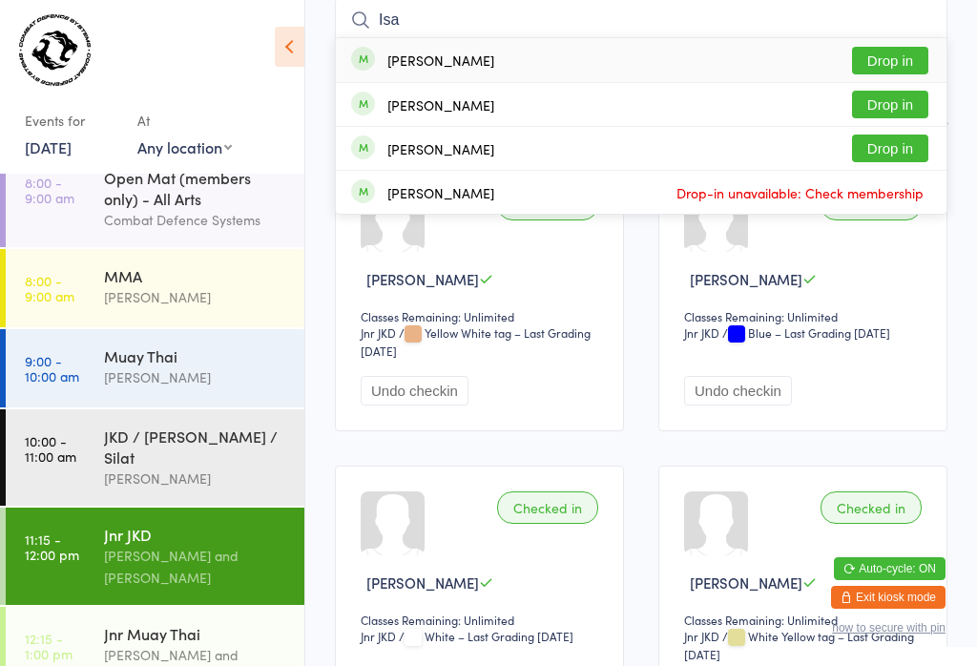
type input "Isa"
click at [918, 49] on button "Drop in" at bounding box center [890, 61] width 76 height 28
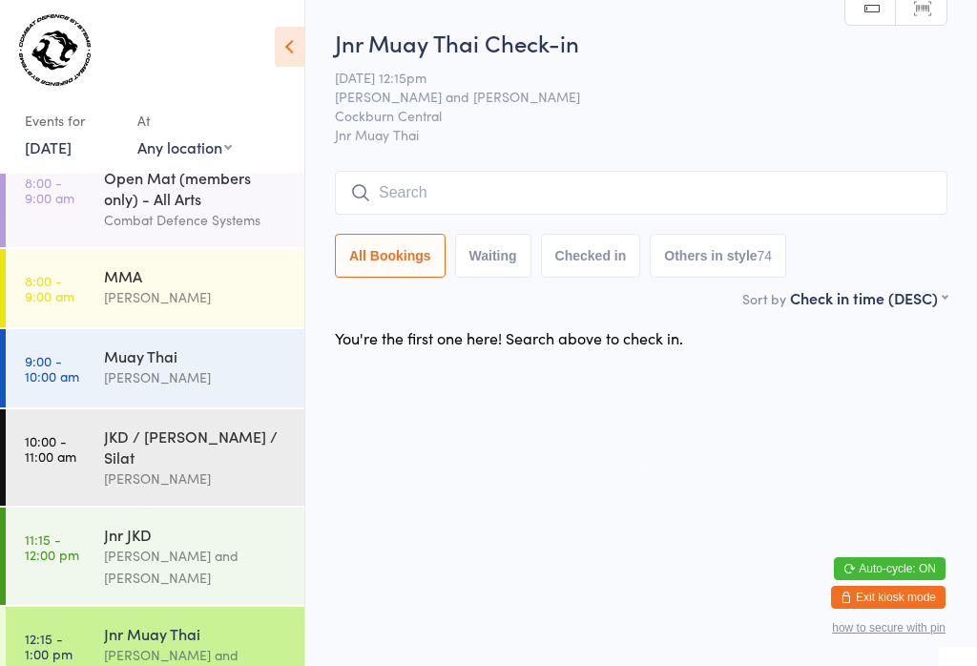
click at [796, 174] on input "search" at bounding box center [641, 193] width 612 height 44
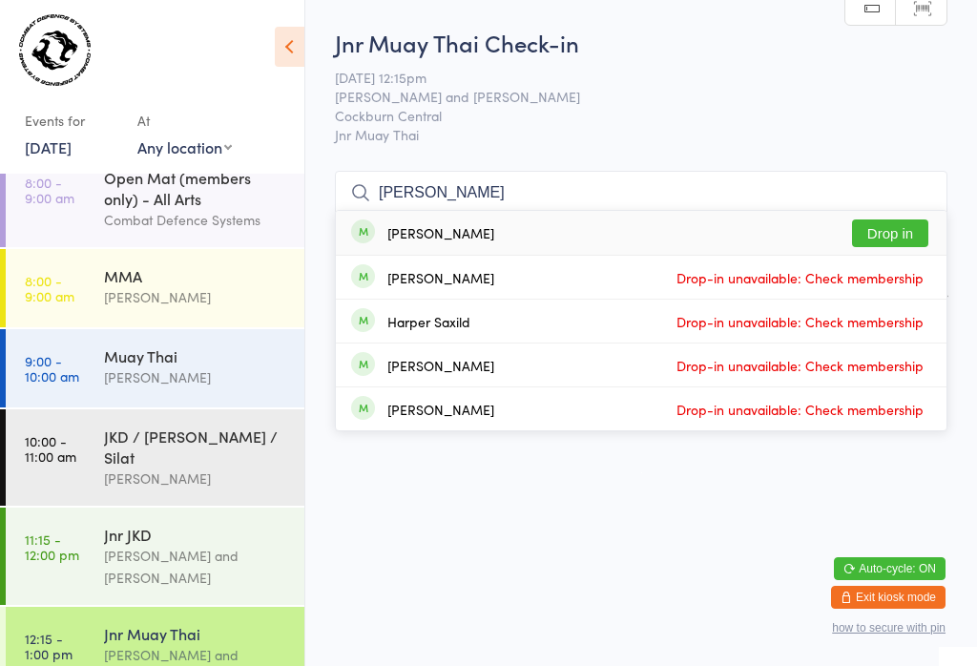
type input "[PERSON_NAME]"
click at [901, 219] on button "Drop in" at bounding box center [890, 233] width 76 height 28
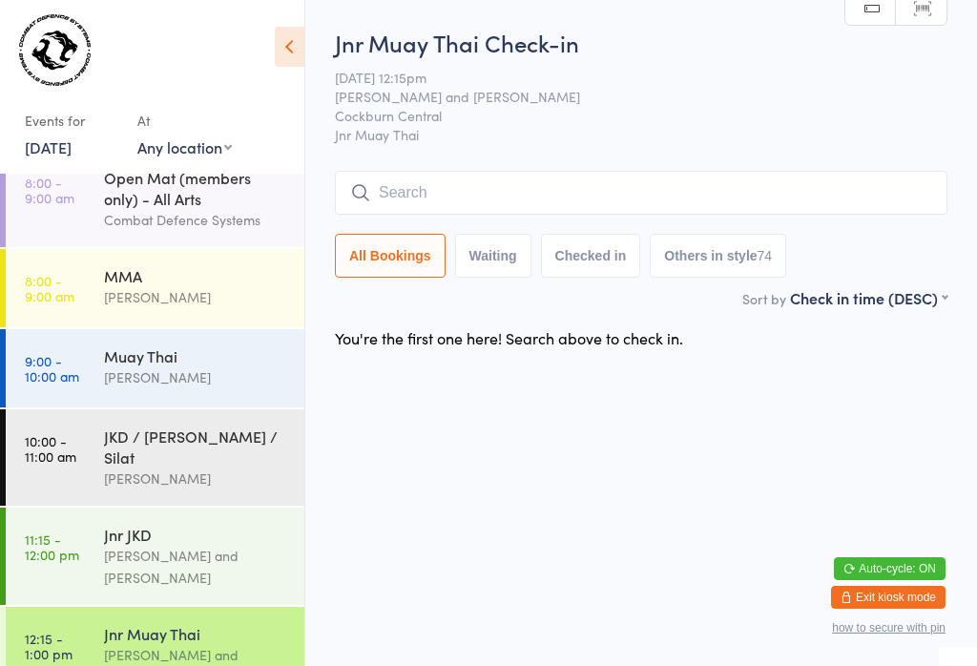
scroll to position [0, 0]
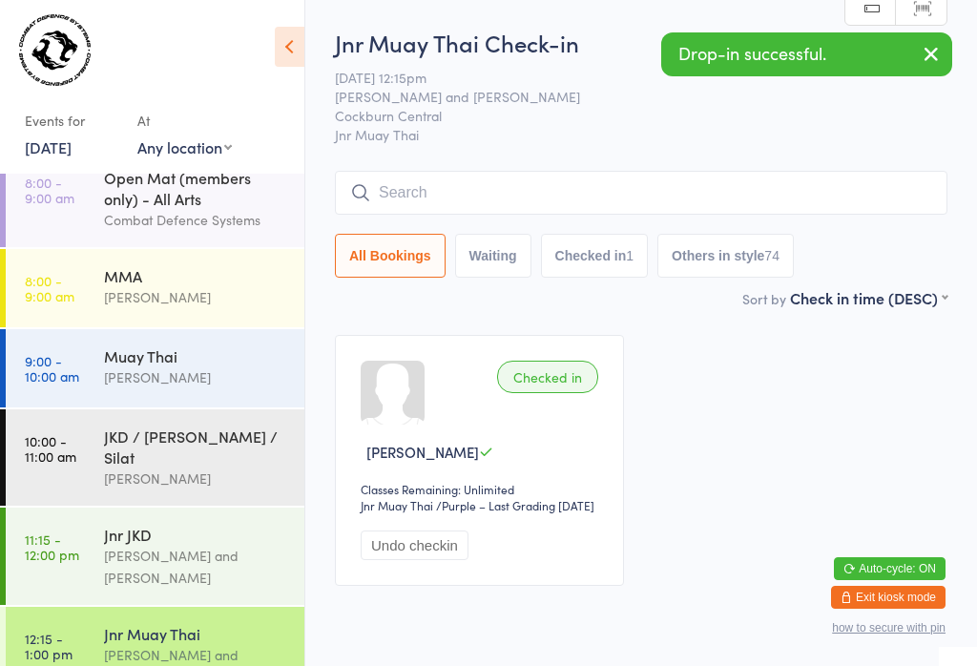
click at [462, 192] on input "search" at bounding box center [641, 193] width 612 height 44
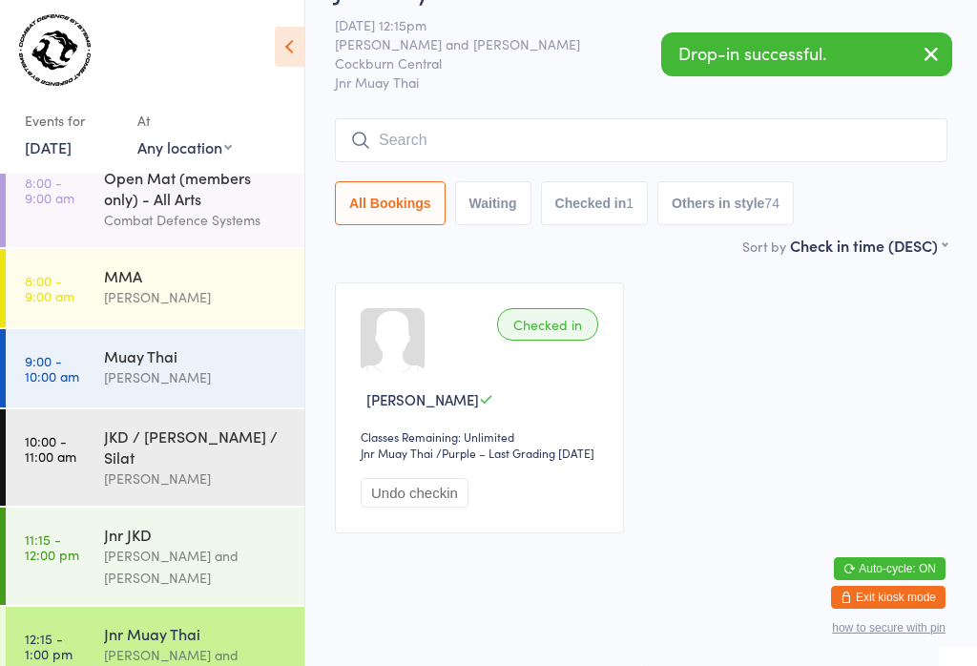
scroll to position [173, 0]
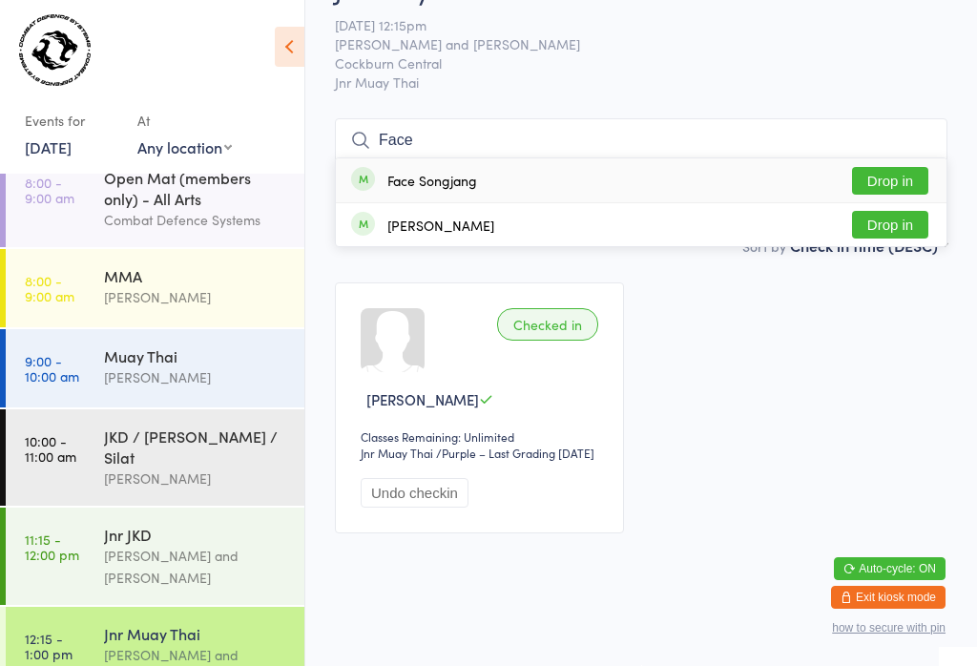
type input "Face"
click at [891, 167] on button "Drop in" at bounding box center [890, 181] width 76 height 28
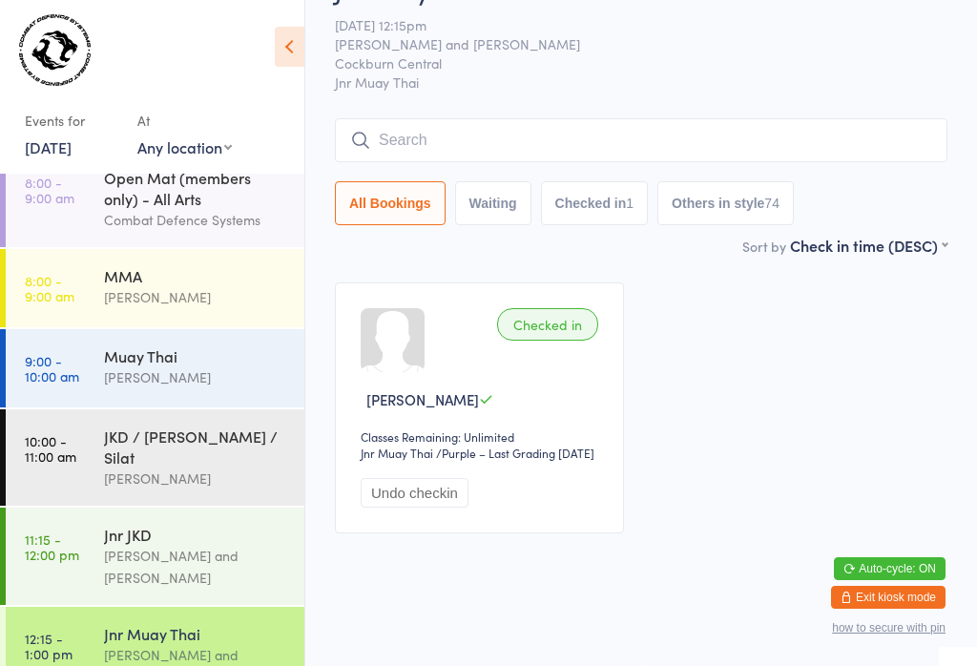
scroll to position [89, 0]
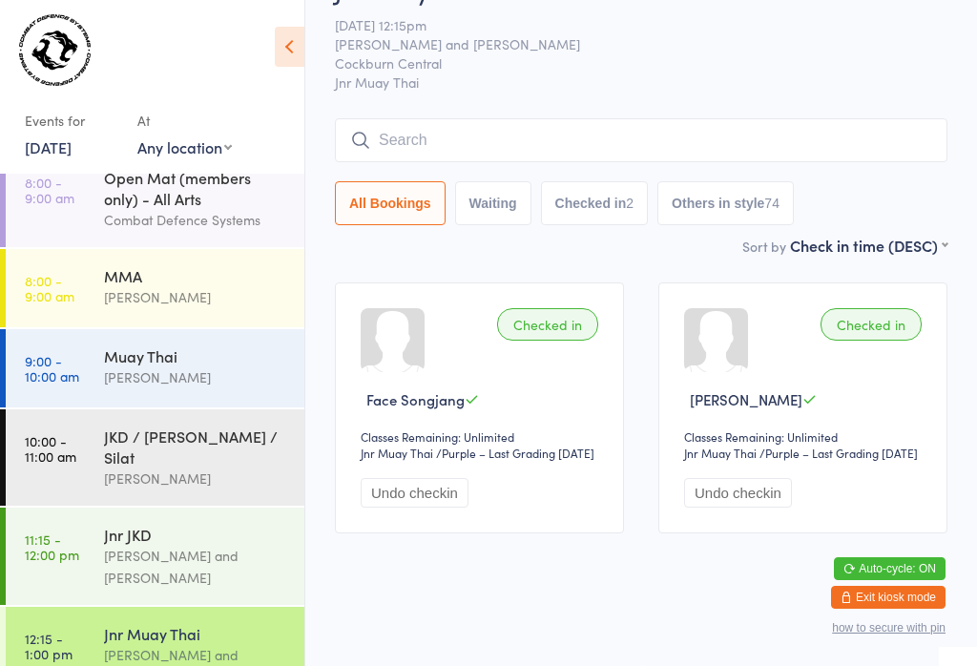
click at [671, 118] on input "search" at bounding box center [641, 140] width 612 height 44
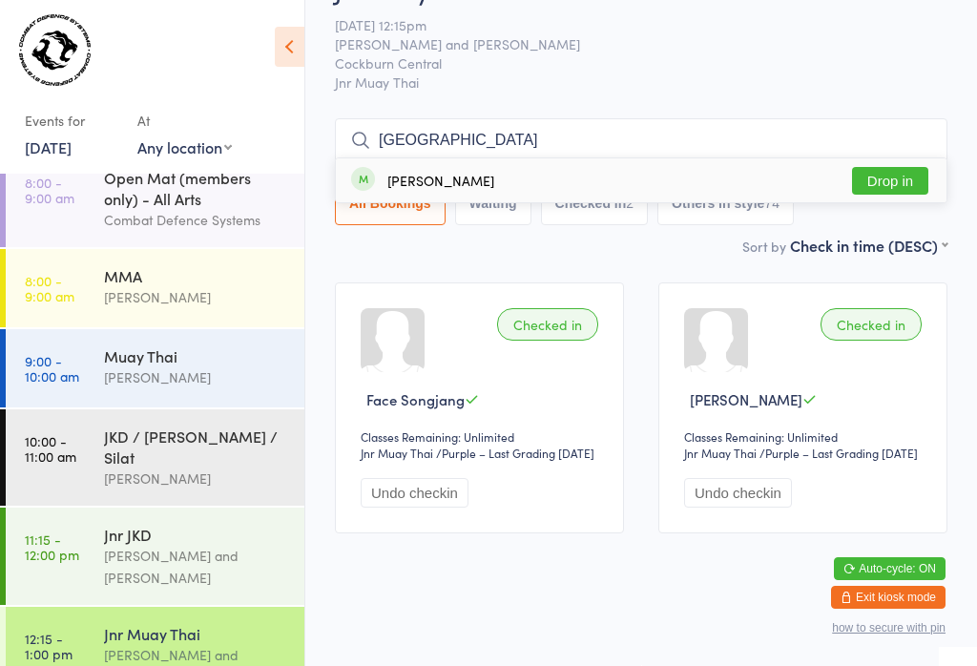
type input "[GEOGRAPHIC_DATA]"
click at [897, 167] on button "Drop in" at bounding box center [890, 181] width 76 height 28
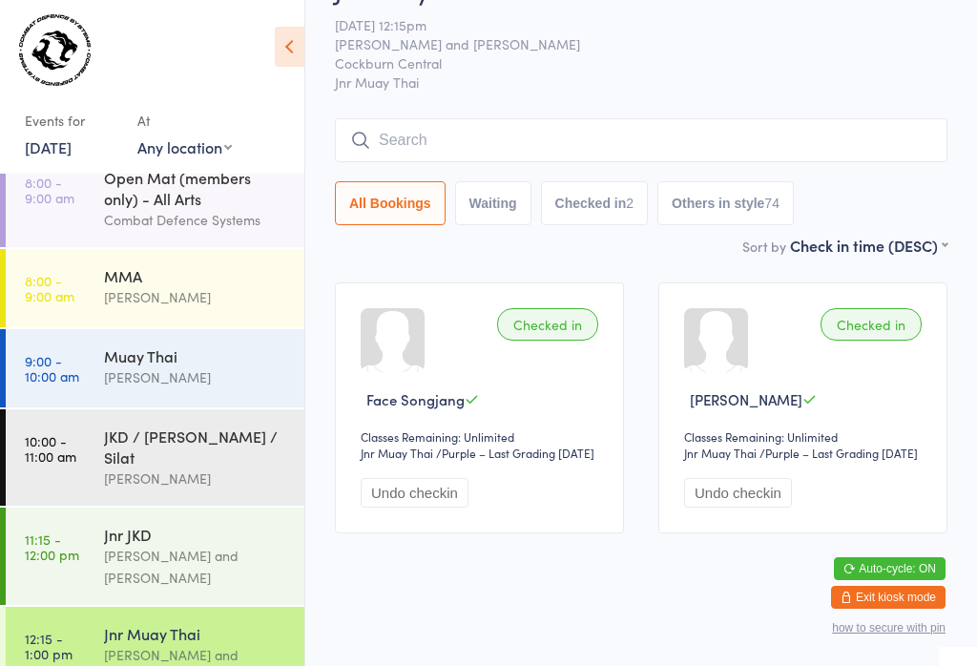
scroll to position [89, 0]
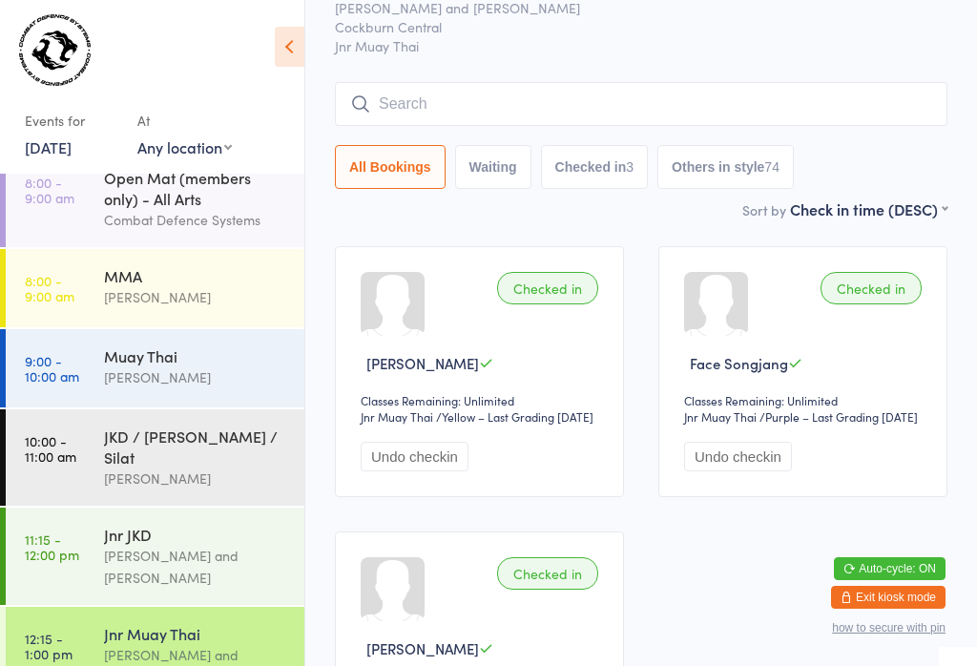
click at [379, 84] on input "search" at bounding box center [641, 104] width 612 height 44
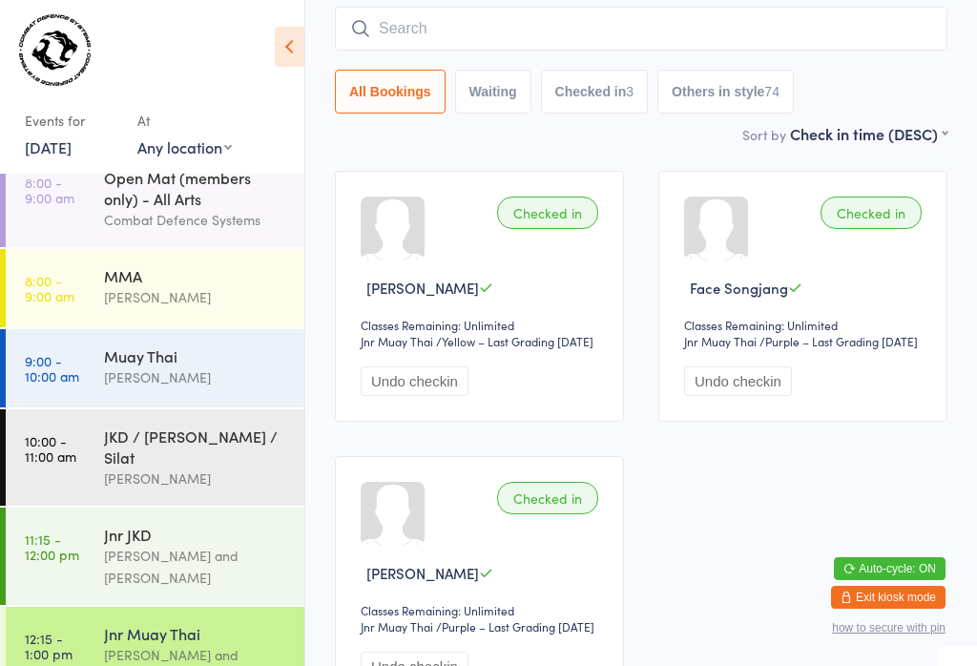
scroll to position [173, 0]
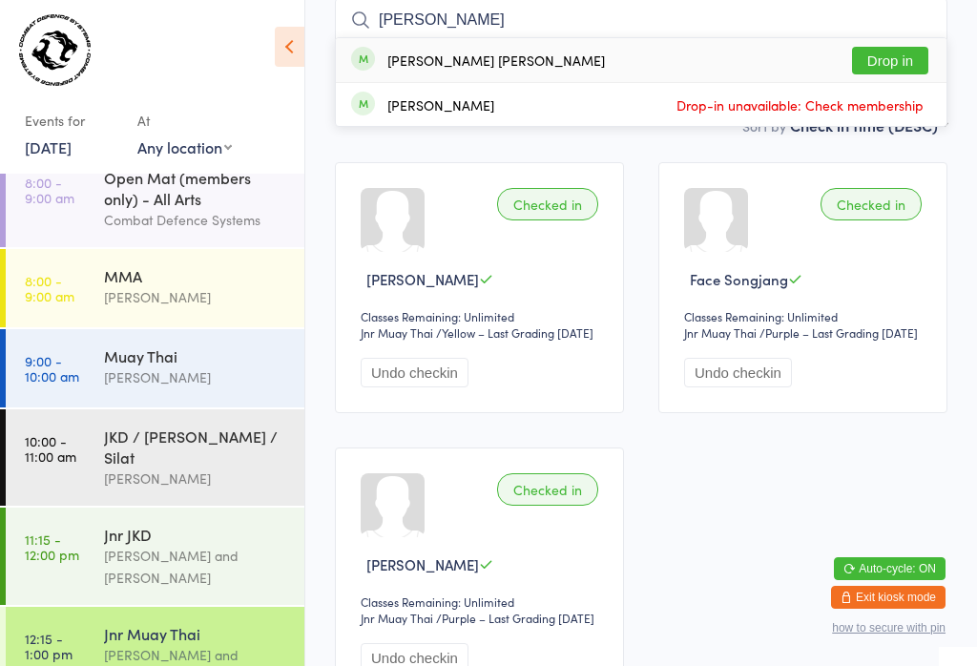
type input "[PERSON_NAME]"
click at [910, 63] on button "Drop in" at bounding box center [890, 61] width 76 height 28
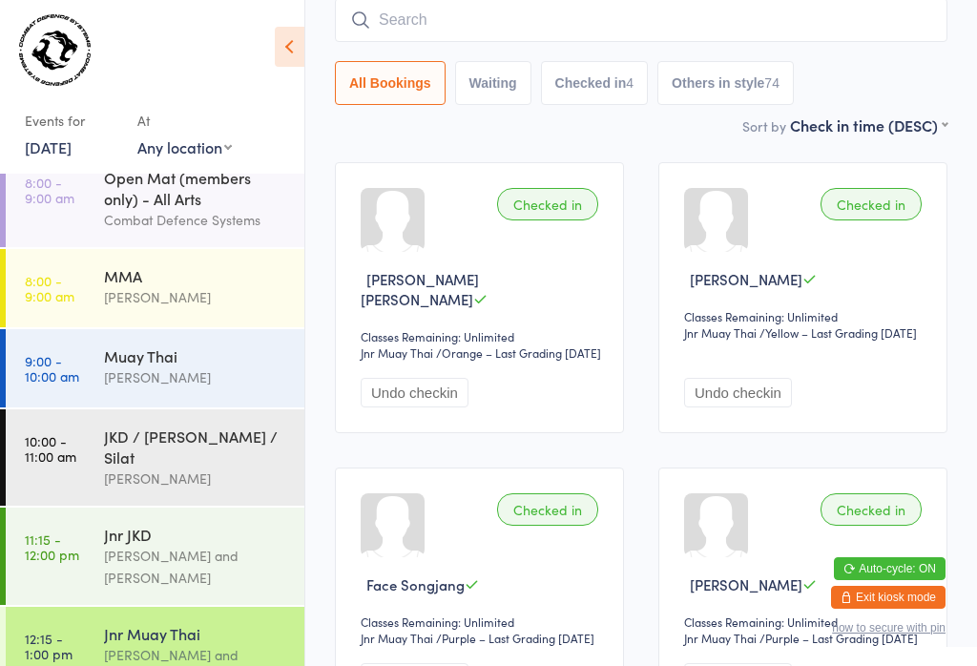
click at [481, 31] on input "search" at bounding box center [641, 20] width 612 height 44
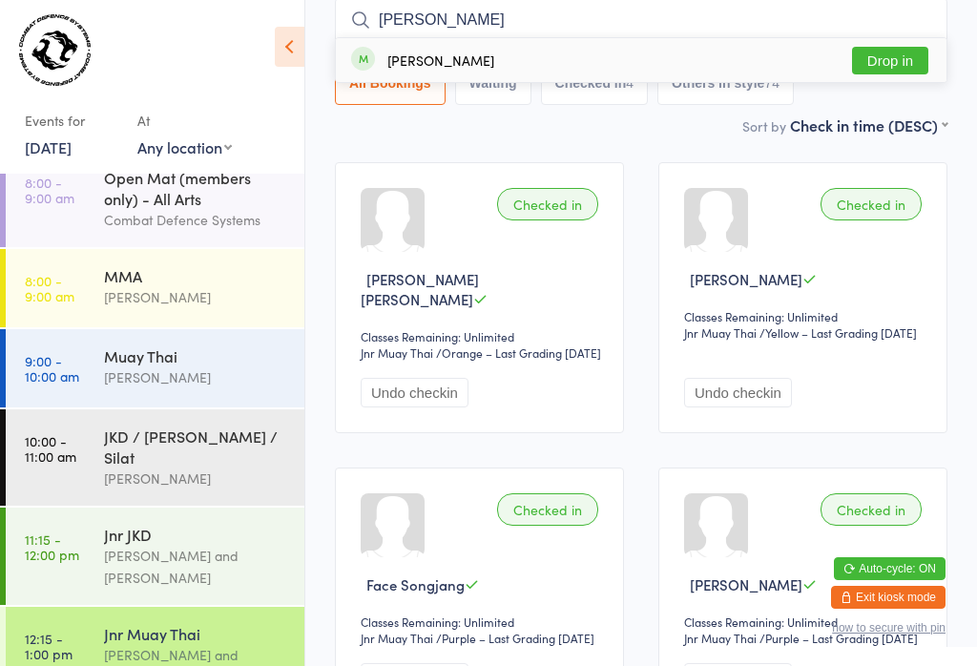
type input "[PERSON_NAME]"
click at [898, 66] on button "Drop in" at bounding box center [890, 61] width 76 height 28
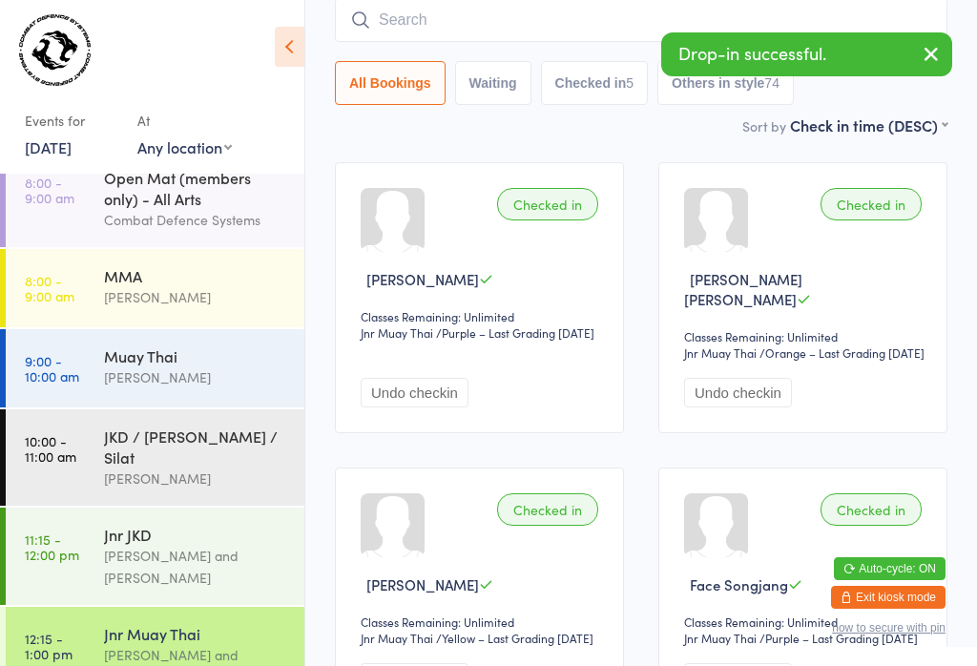
click at [718, 18] on input "search" at bounding box center [641, 20] width 612 height 44
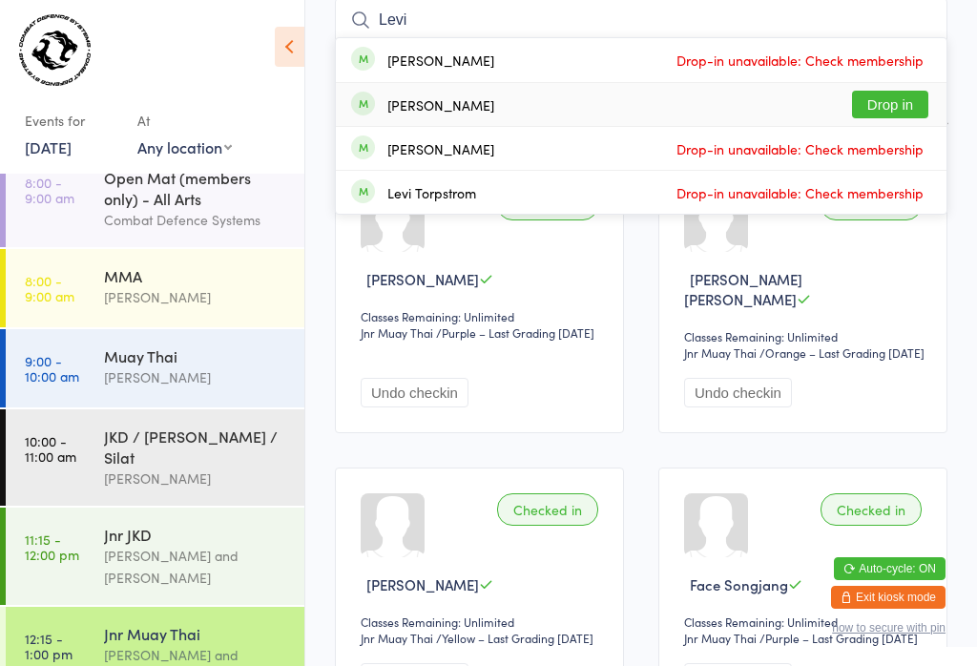
type input "Levi"
click at [908, 99] on button "Drop in" at bounding box center [890, 105] width 76 height 28
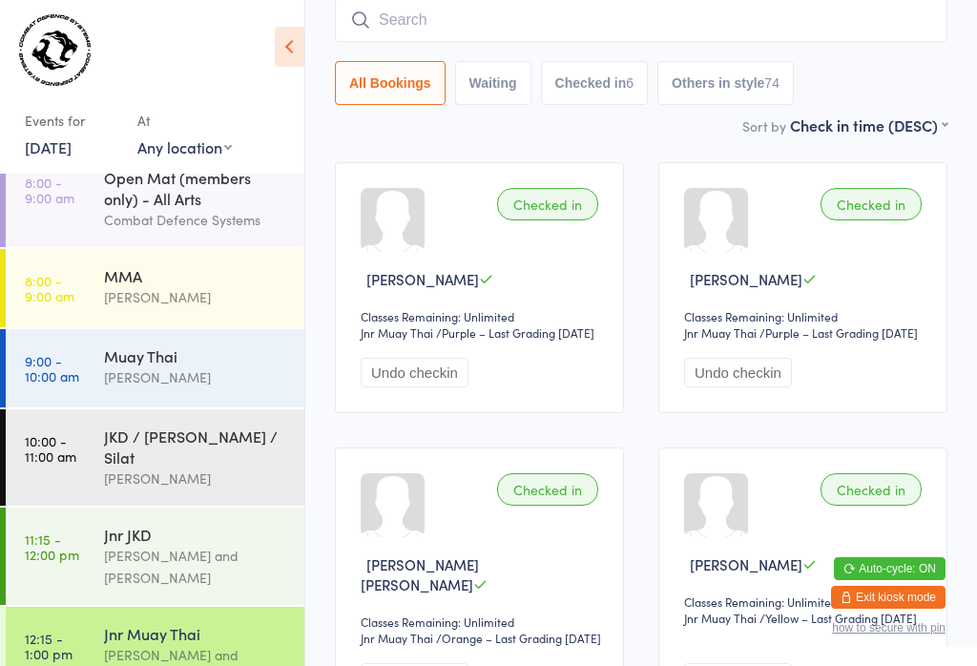
click at [509, 18] on input "search" at bounding box center [641, 20] width 612 height 44
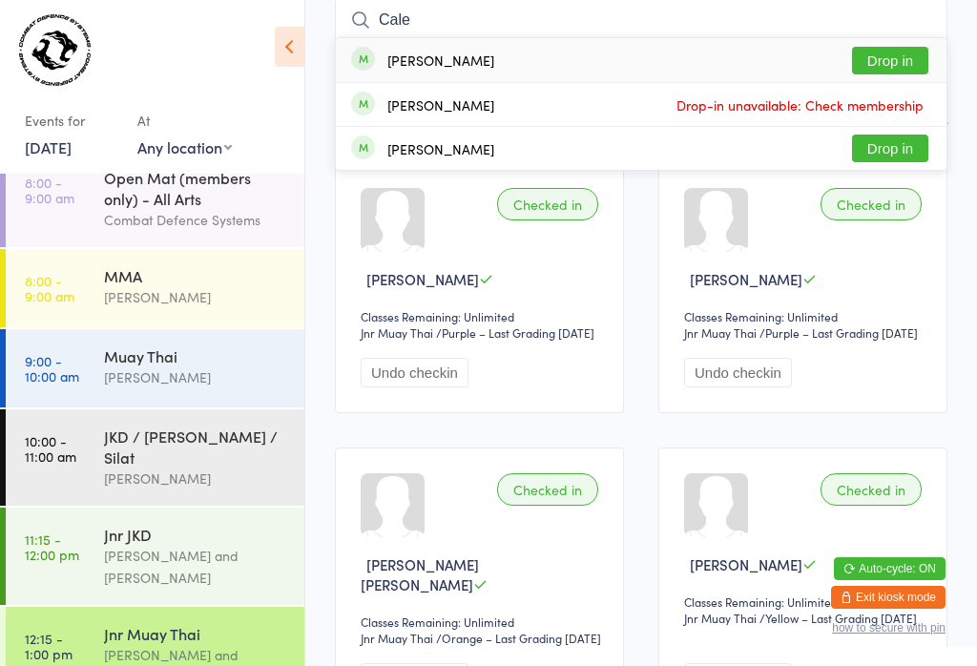
type input "Cale"
click at [889, 67] on button "Drop in" at bounding box center [890, 61] width 76 height 28
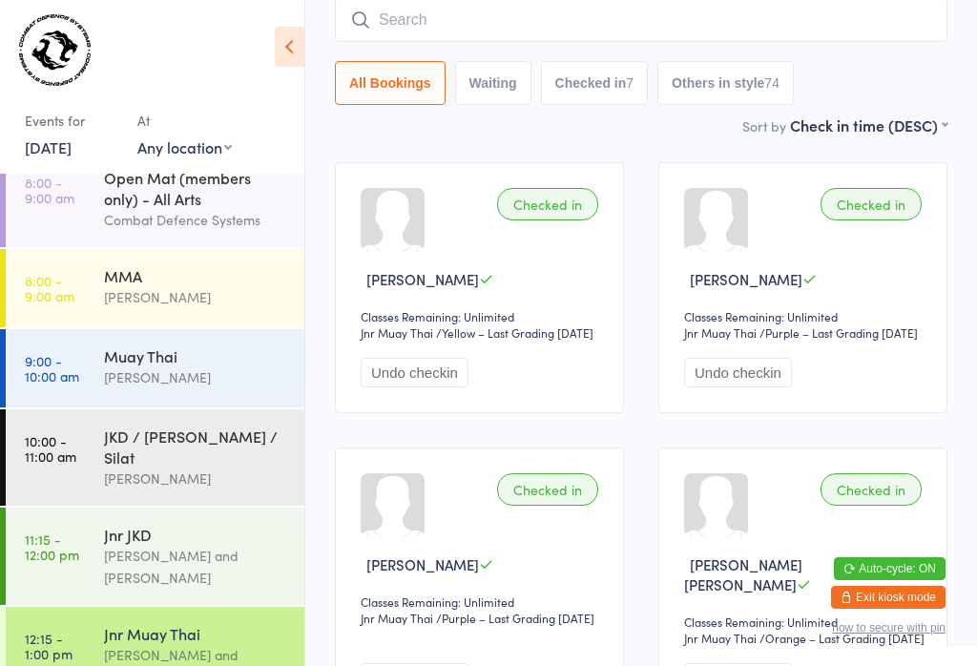
click at [380, 16] on input "search" at bounding box center [641, 20] width 612 height 44
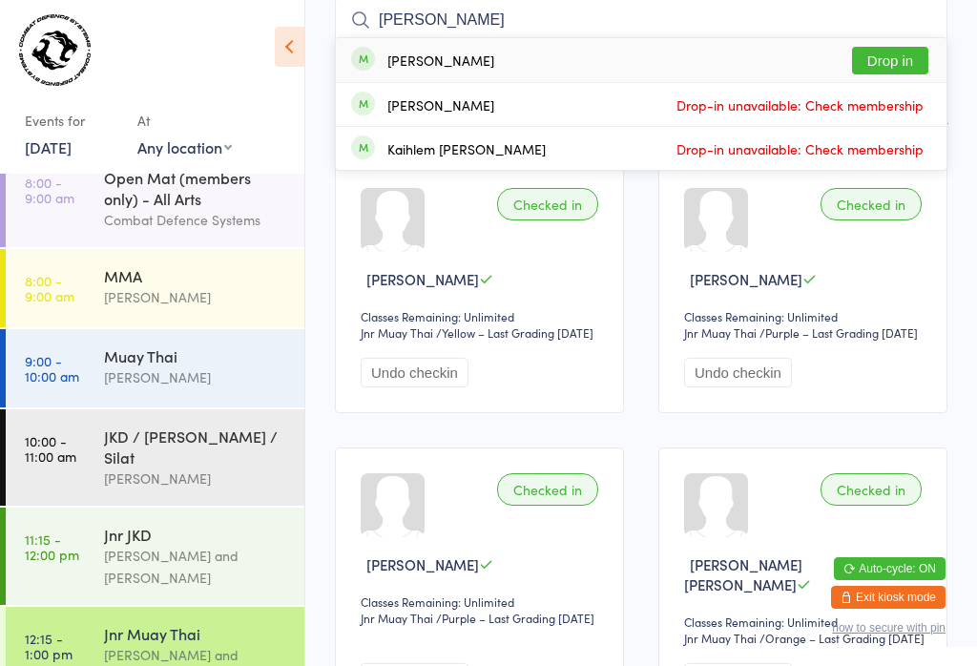
type input "[PERSON_NAME]"
click at [892, 61] on button "Drop in" at bounding box center [890, 61] width 76 height 28
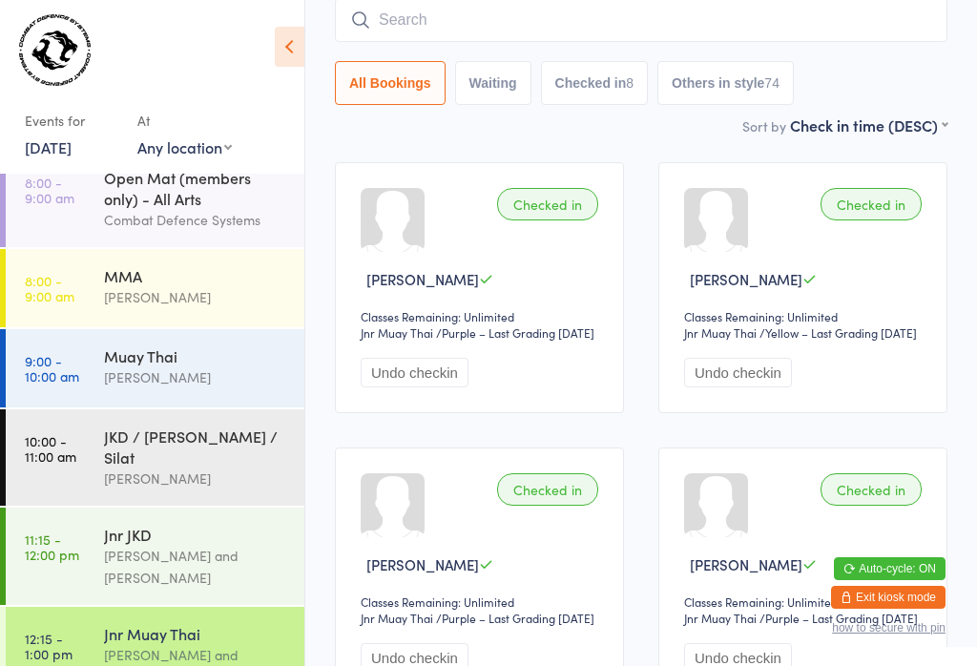
click at [497, 10] on input "search" at bounding box center [641, 20] width 612 height 44
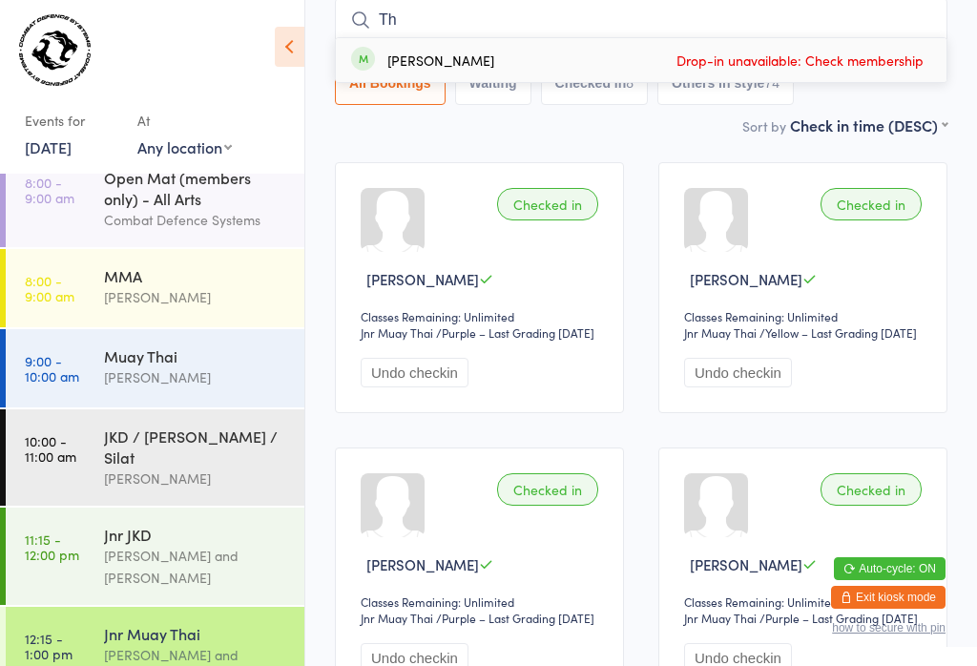
type input "T"
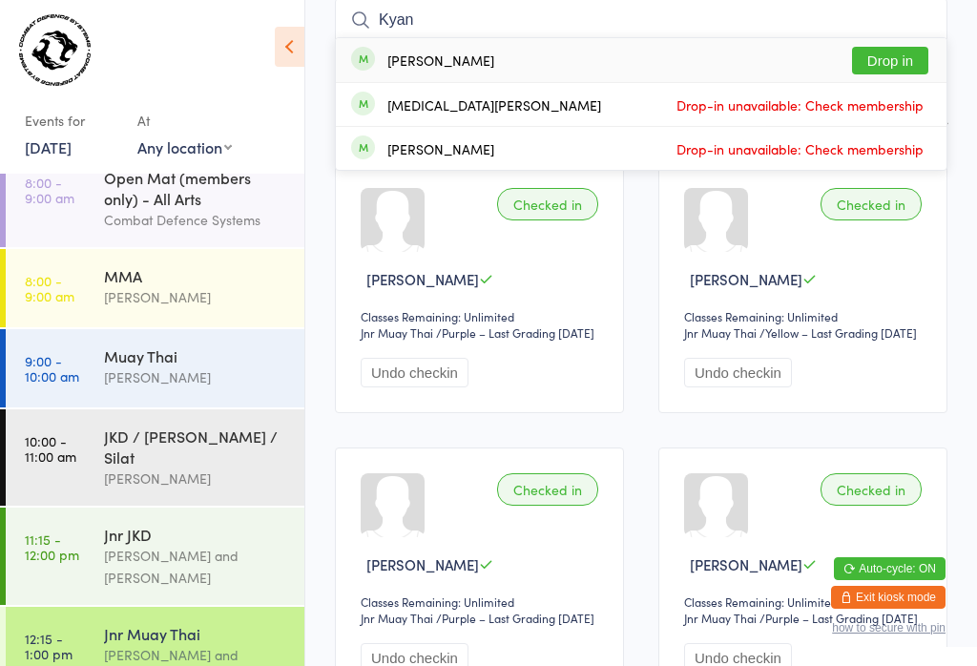
type input "Kyan"
click at [629, 48] on div "[PERSON_NAME] Drop in" at bounding box center [641, 60] width 610 height 44
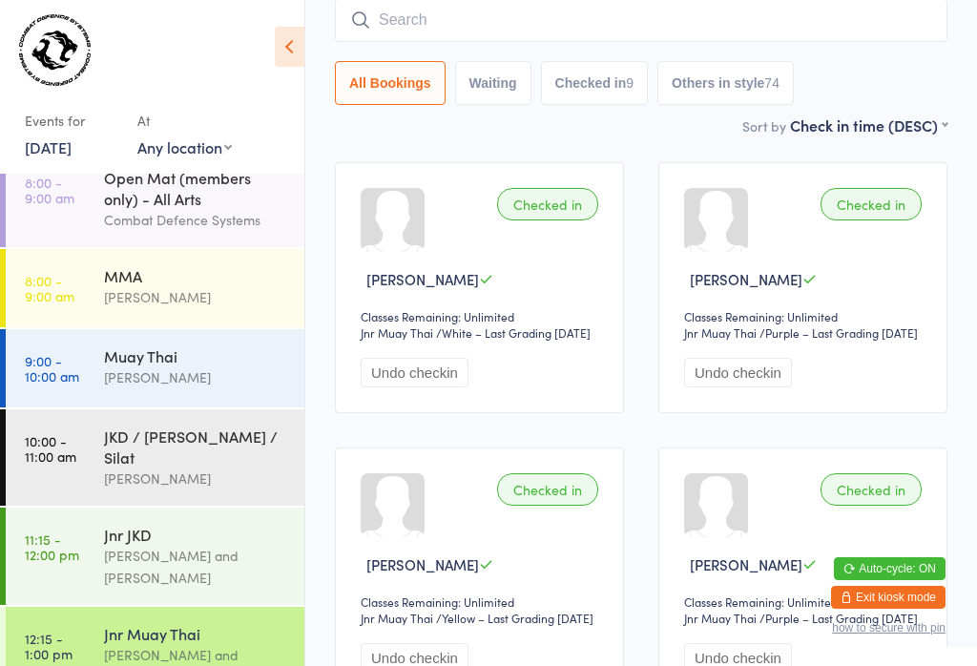
click at [535, 13] on input "search" at bounding box center [641, 20] width 612 height 44
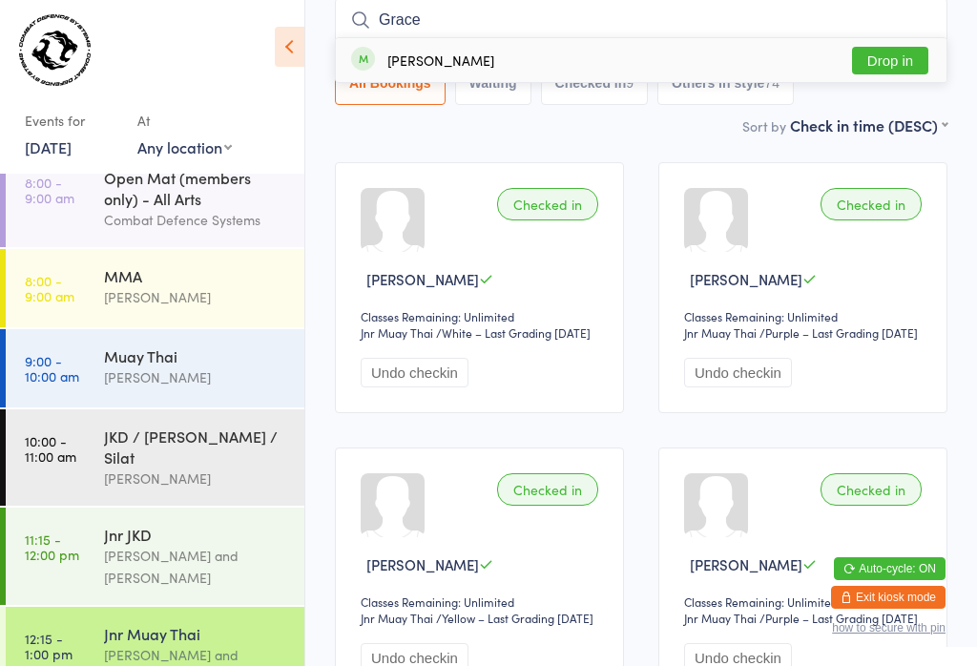
type input "Grace"
click at [907, 58] on button "Drop in" at bounding box center [890, 61] width 76 height 28
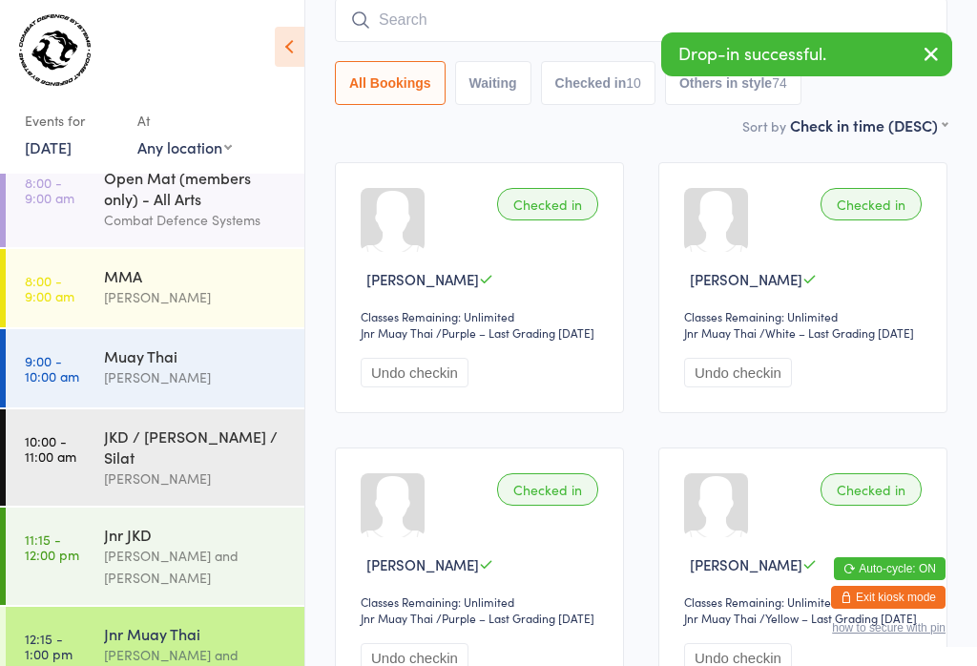
click at [920, 53] on icon "button" at bounding box center [930, 54] width 23 height 24
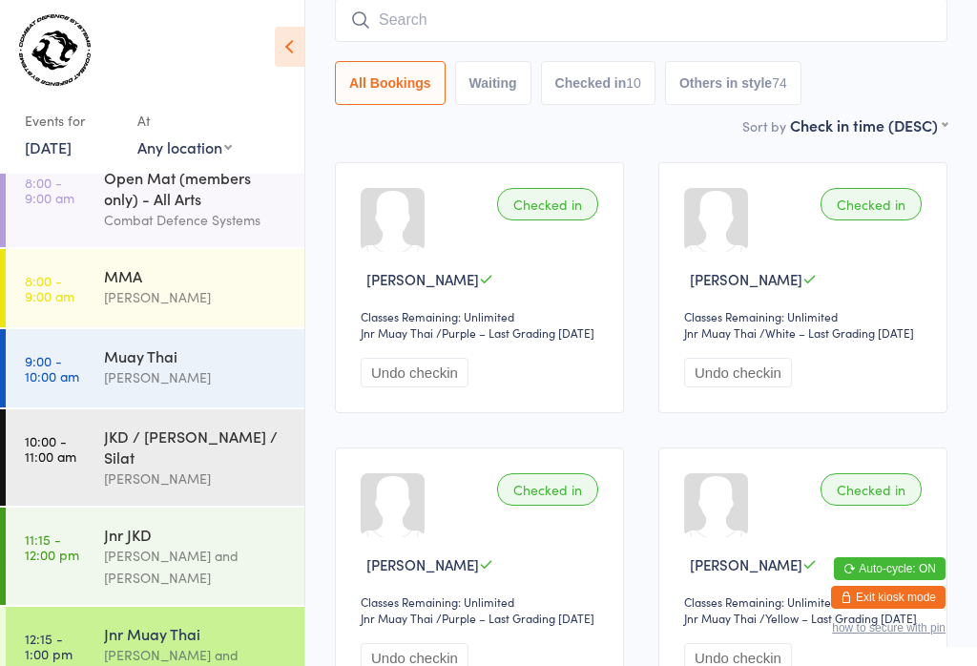
click at [707, 32] on input "search" at bounding box center [641, 20] width 612 height 44
click at [449, 5] on input "search" at bounding box center [641, 20] width 612 height 44
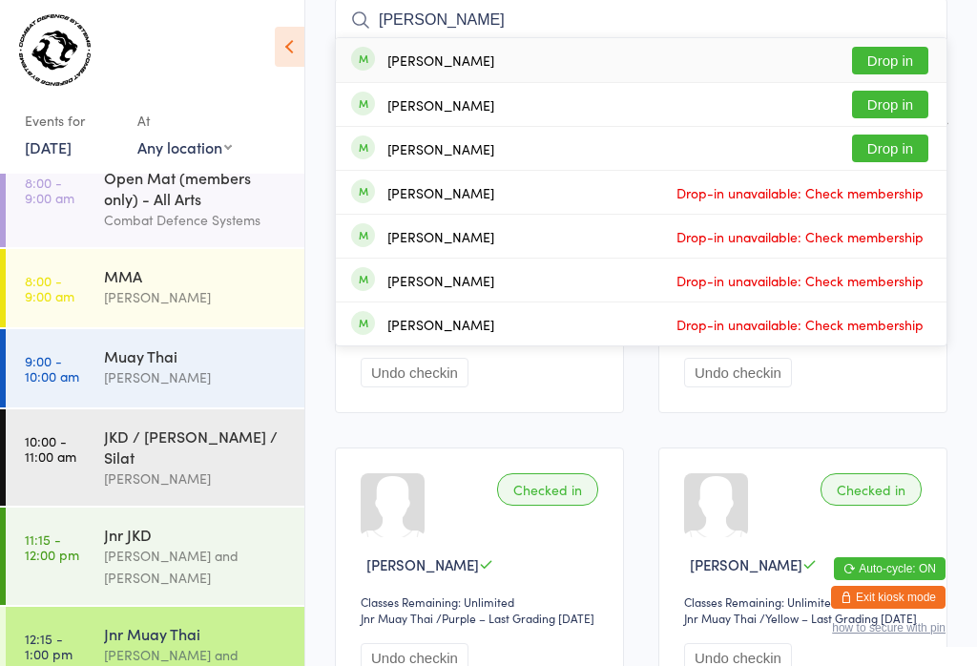
type input "[PERSON_NAME]"
click at [891, 53] on button "Drop in" at bounding box center [890, 61] width 76 height 28
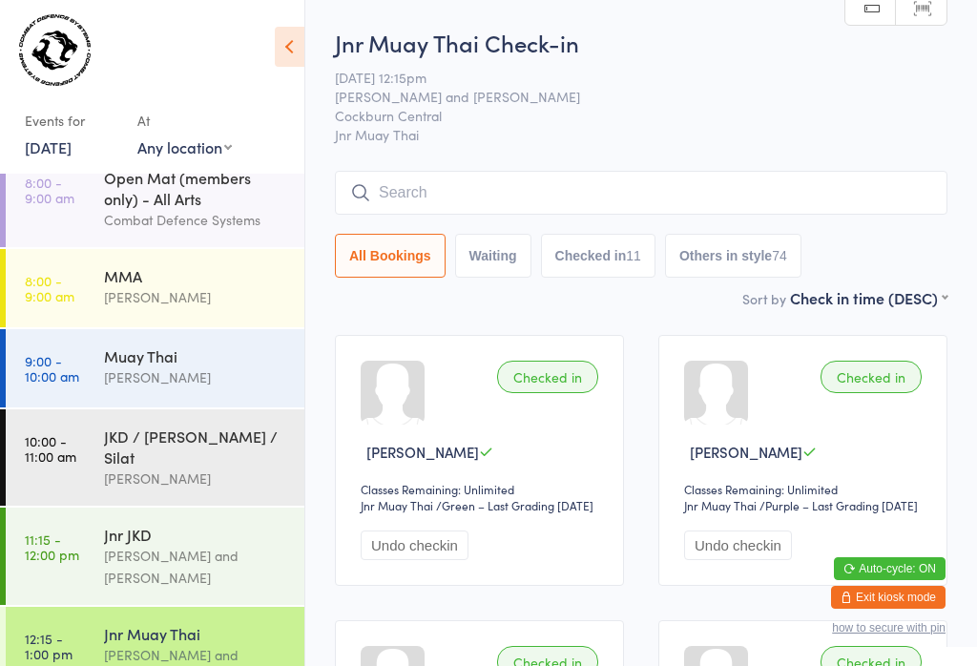
scroll to position [0, 0]
click at [547, 181] on input "search" at bounding box center [641, 193] width 612 height 44
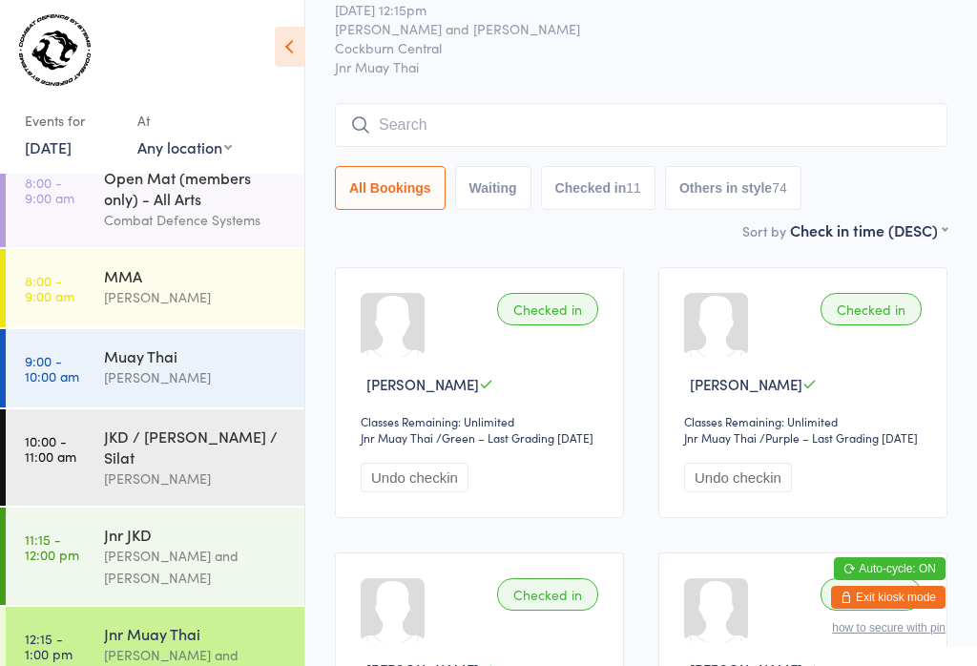
scroll to position [173, 0]
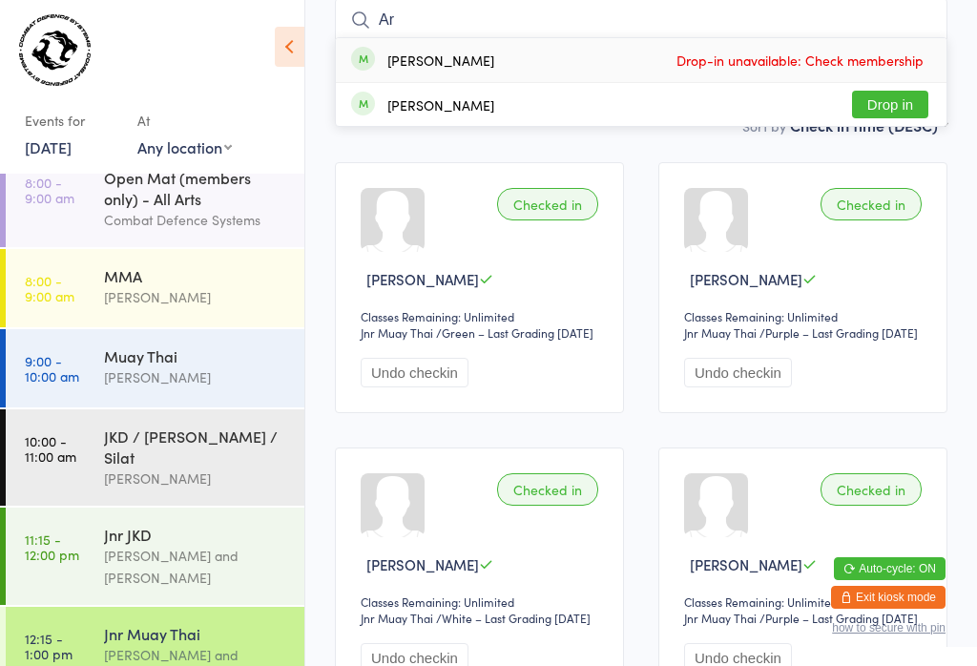
type input "Ar"
click at [899, 108] on button "Drop in" at bounding box center [890, 105] width 76 height 28
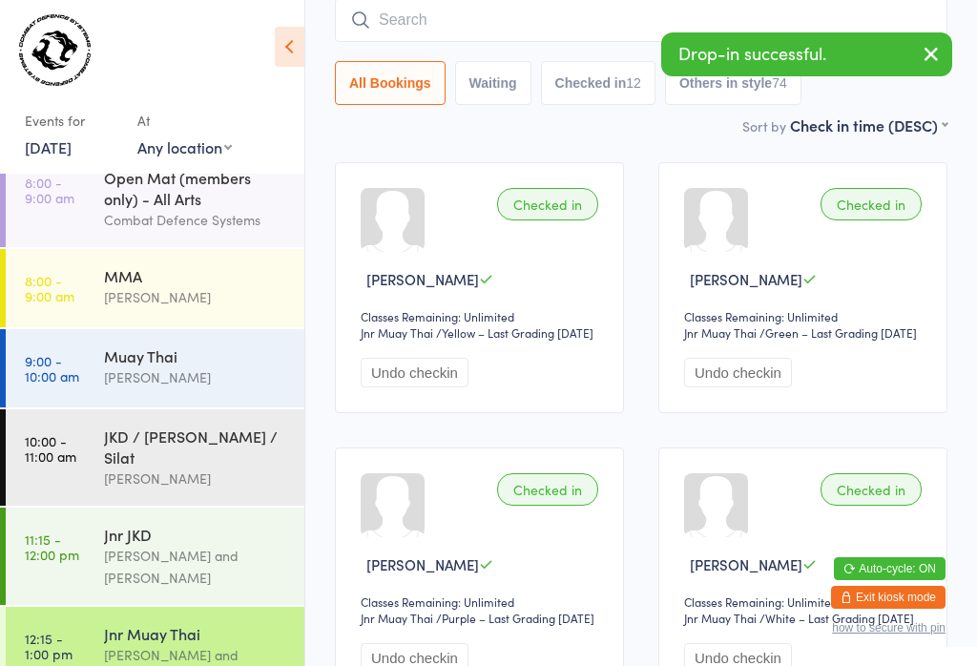
click at [531, 21] on input "search" at bounding box center [641, 20] width 612 height 44
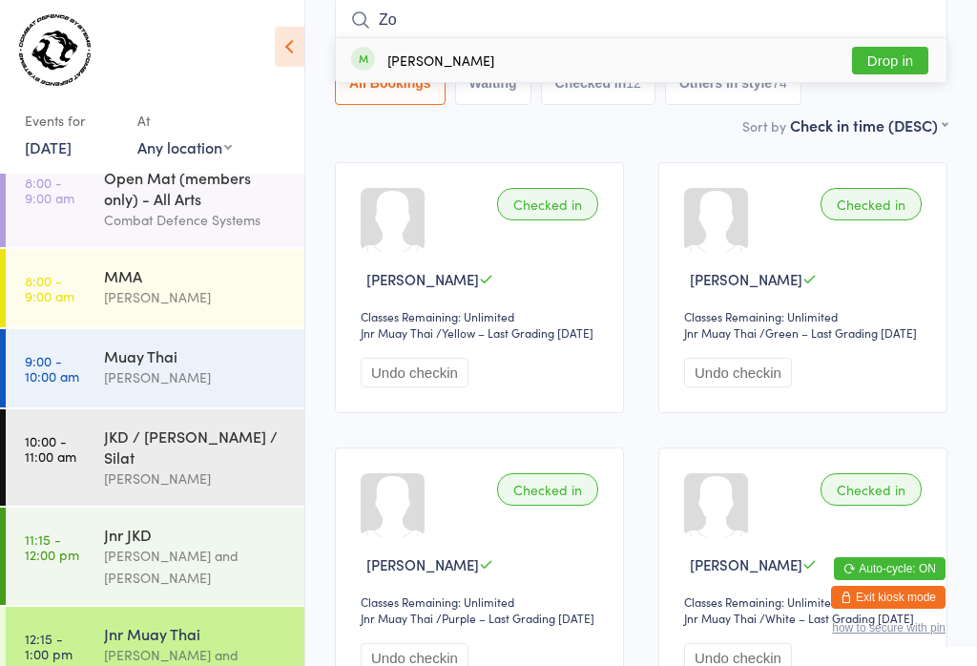
type input "Zo"
click at [923, 52] on button "Drop in" at bounding box center [890, 61] width 76 height 28
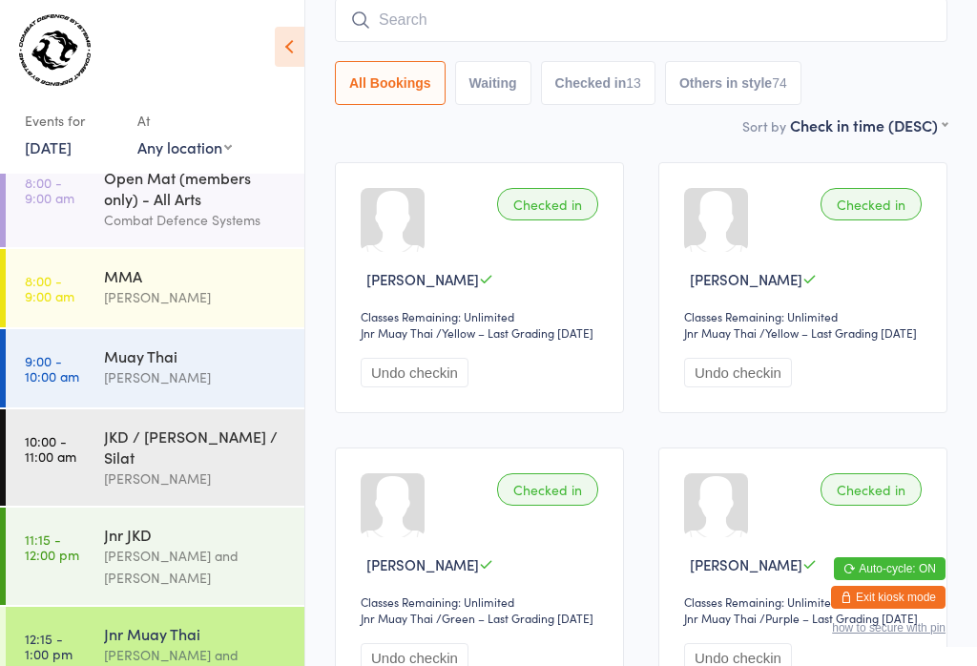
click at [657, 39] on input "search" at bounding box center [641, 20] width 612 height 44
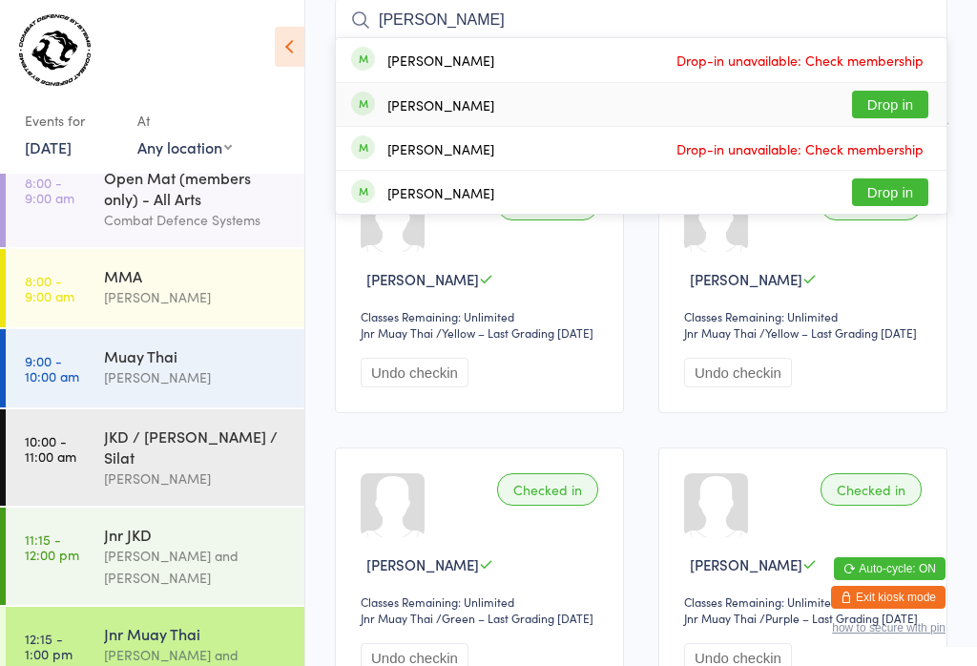
type input "[PERSON_NAME]"
click at [903, 102] on button "Drop in" at bounding box center [890, 105] width 76 height 28
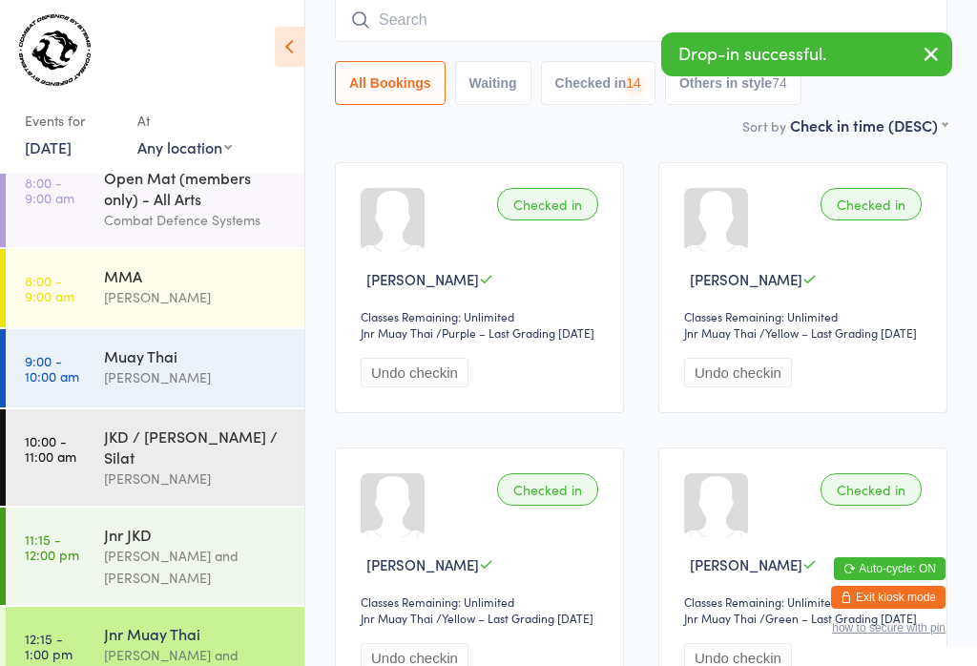
click at [621, 1] on input "search" at bounding box center [641, 20] width 612 height 44
click at [913, 51] on button "button" at bounding box center [931, 55] width 42 height 44
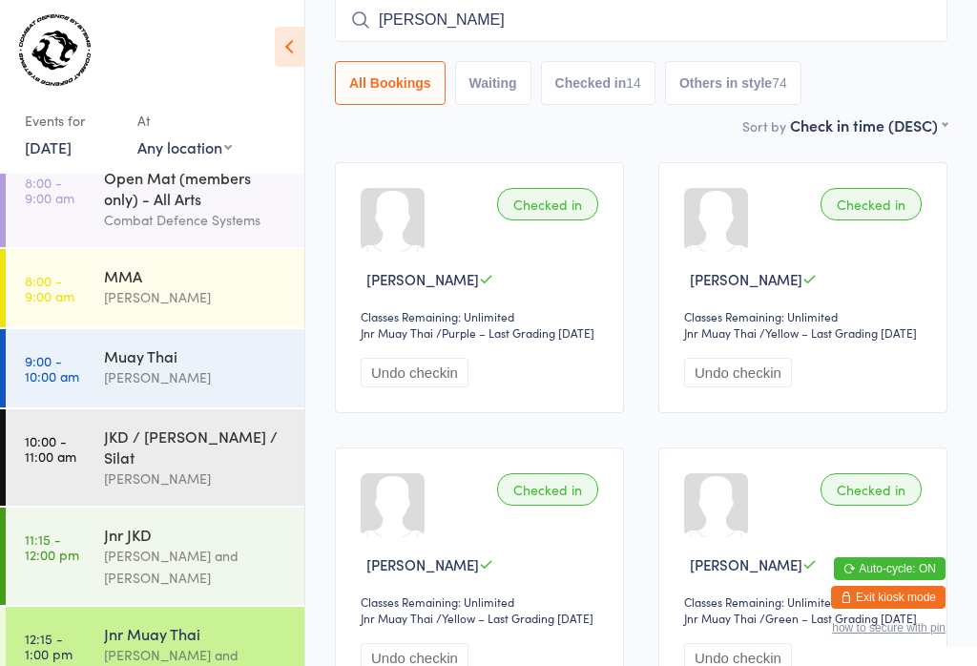
click at [832, 4] on input "[PERSON_NAME]" at bounding box center [641, 20] width 612 height 44
click at [597, 21] on input "[PERSON_NAME]" at bounding box center [641, 20] width 612 height 44
type input "[PERSON_NAME]"
click at [918, 56] on button "Drop in" at bounding box center [890, 61] width 76 height 28
click at [627, 7] on input "search" at bounding box center [641, 20] width 612 height 44
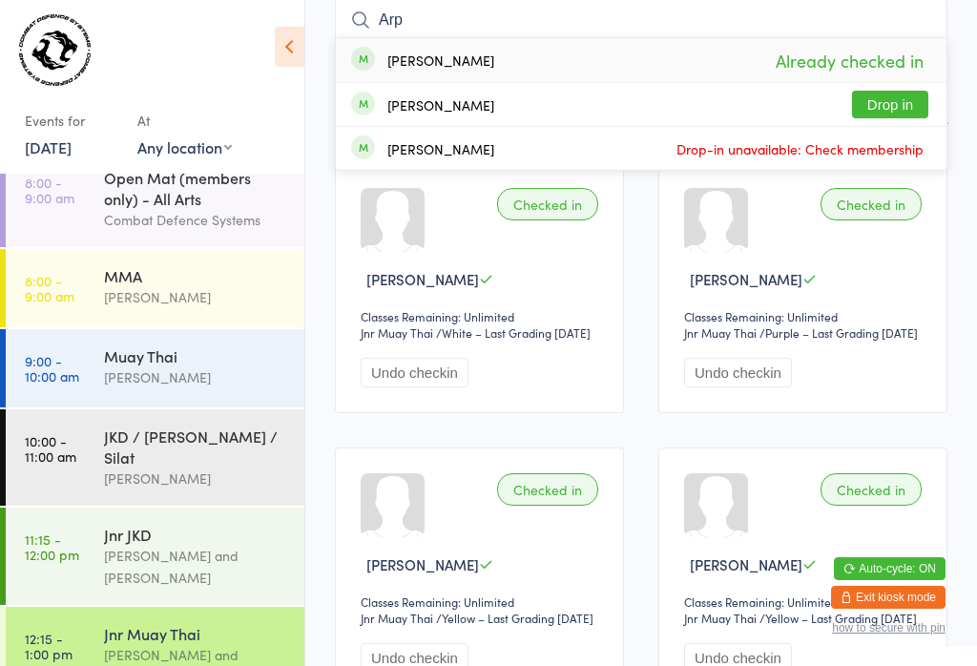
type input "Arp"
click at [898, 100] on button "Drop in" at bounding box center [890, 105] width 76 height 28
